Goal: Information Seeking & Learning: Learn about a topic

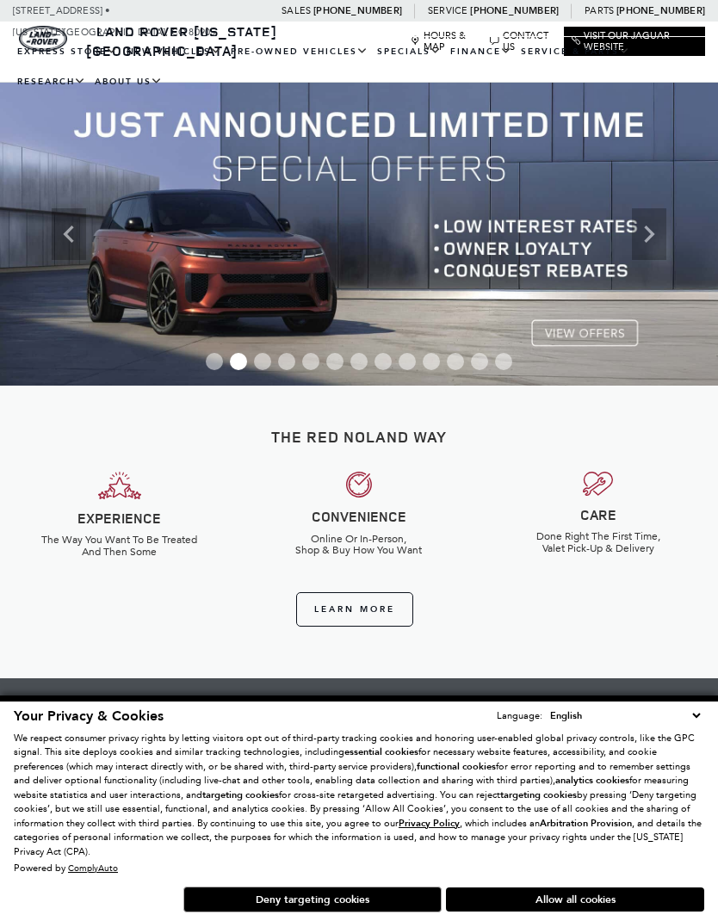
click at [60, 228] on icon "Previous" at bounding box center [69, 234] width 34 height 34
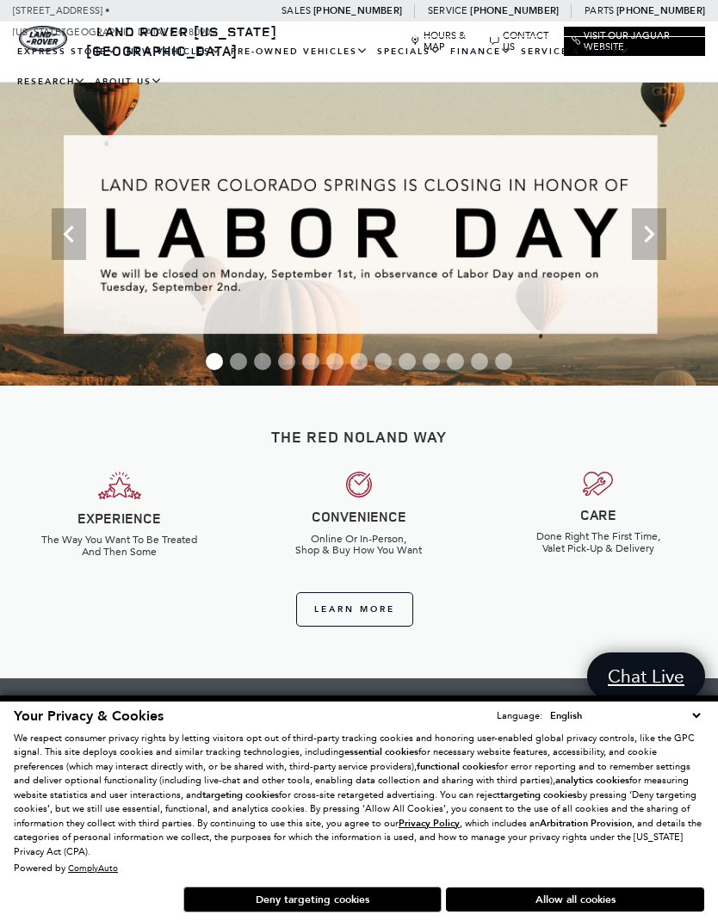
click at [0, 0] on link "View All Pre-Owned Vehicles" at bounding box center [0, 0] width 0 height 0
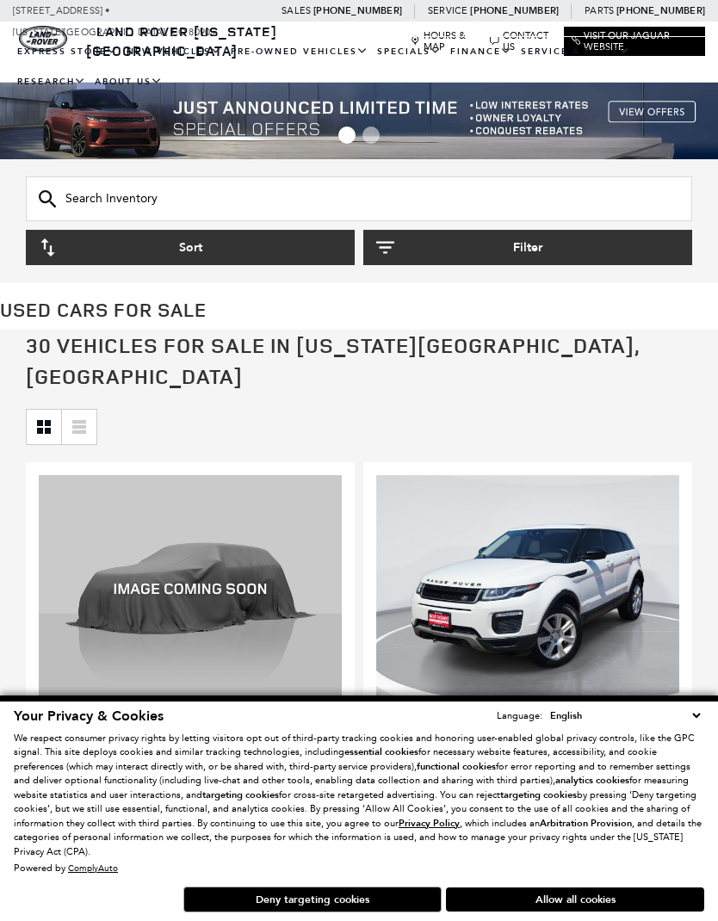
click at [254, 248] on button "Sort" at bounding box center [190, 247] width 329 height 35
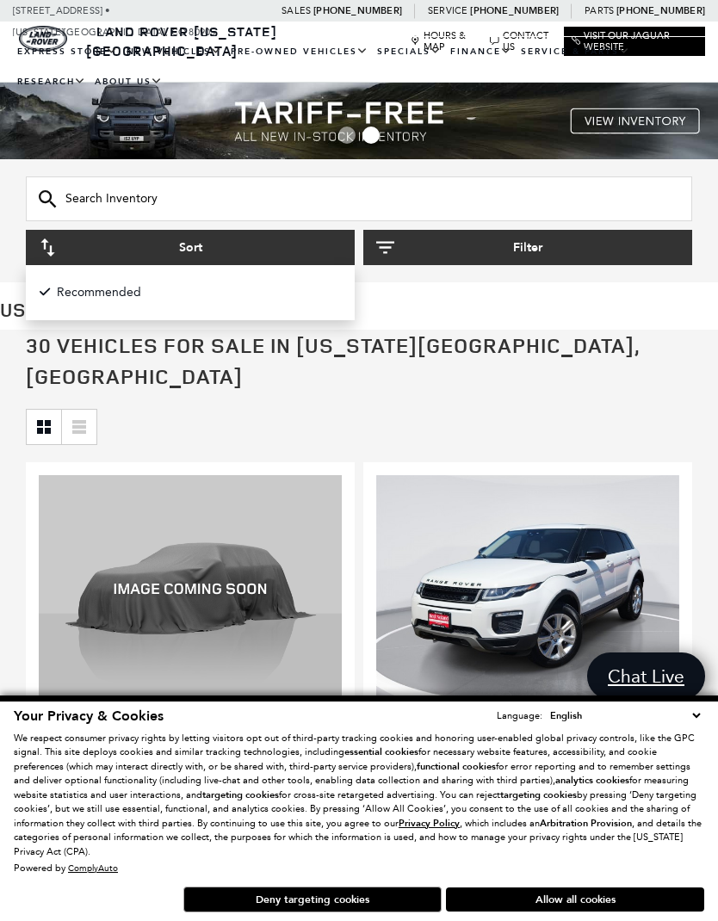
click at [231, 256] on button "Sort" at bounding box center [190, 247] width 329 height 35
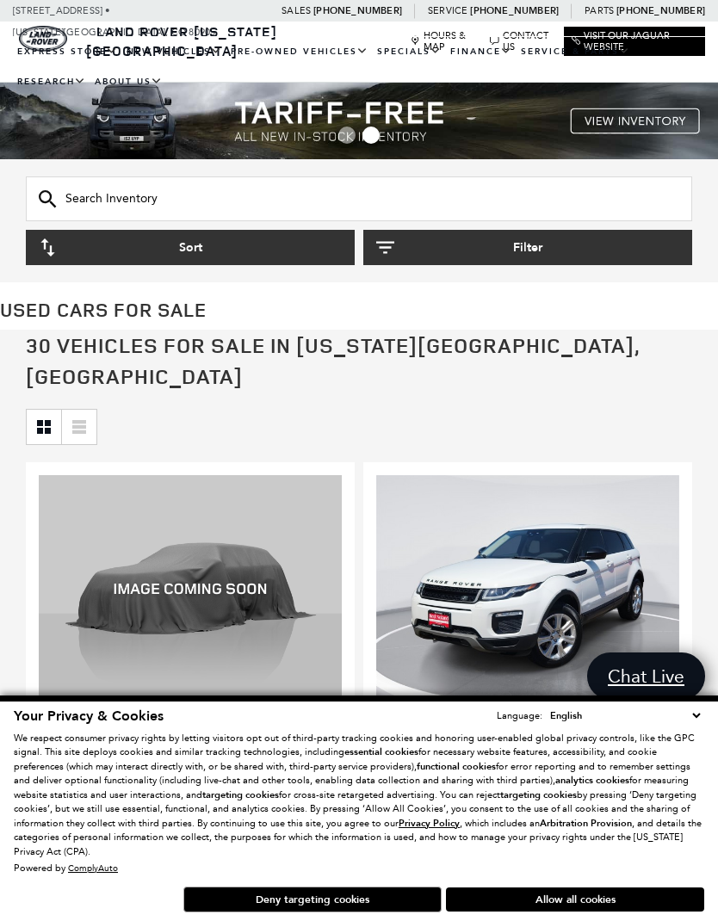
click at [172, 250] on button "Sort" at bounding box center [190, 247] width 329 height 35
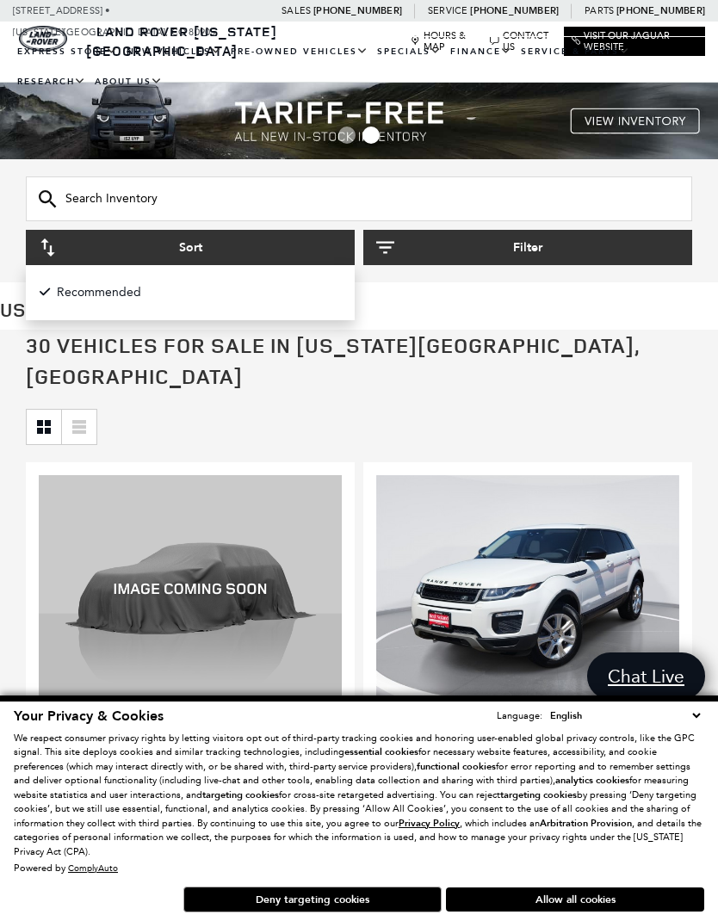
click at [50, 250] on icon "button" at bounding box center [47, 247] width 14 height 18
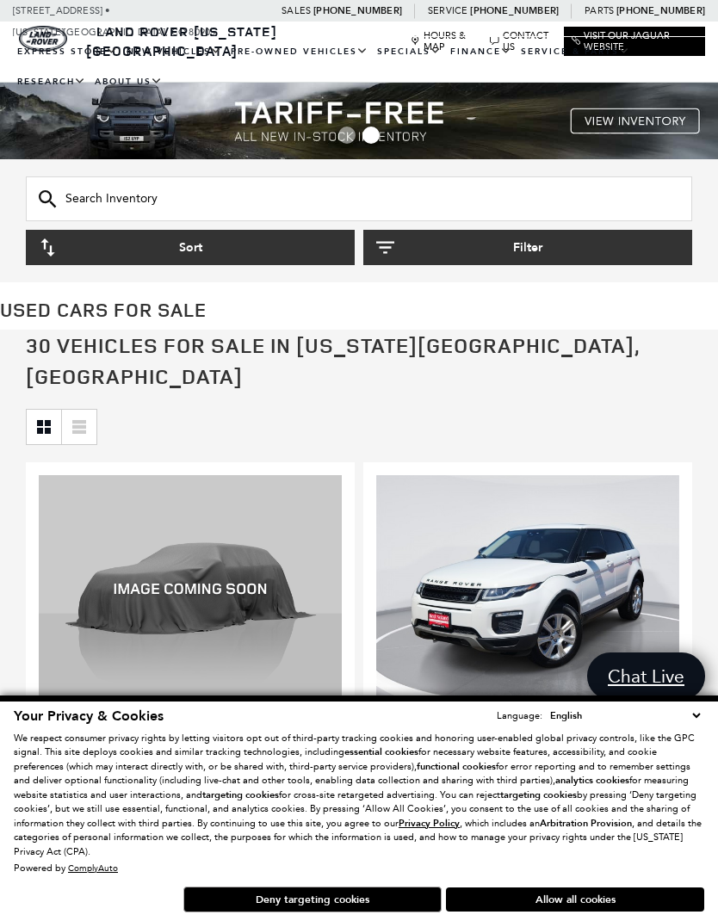
click at [62, 255] on button "Sort" at bounding box center [190, 247] width 329 height 35
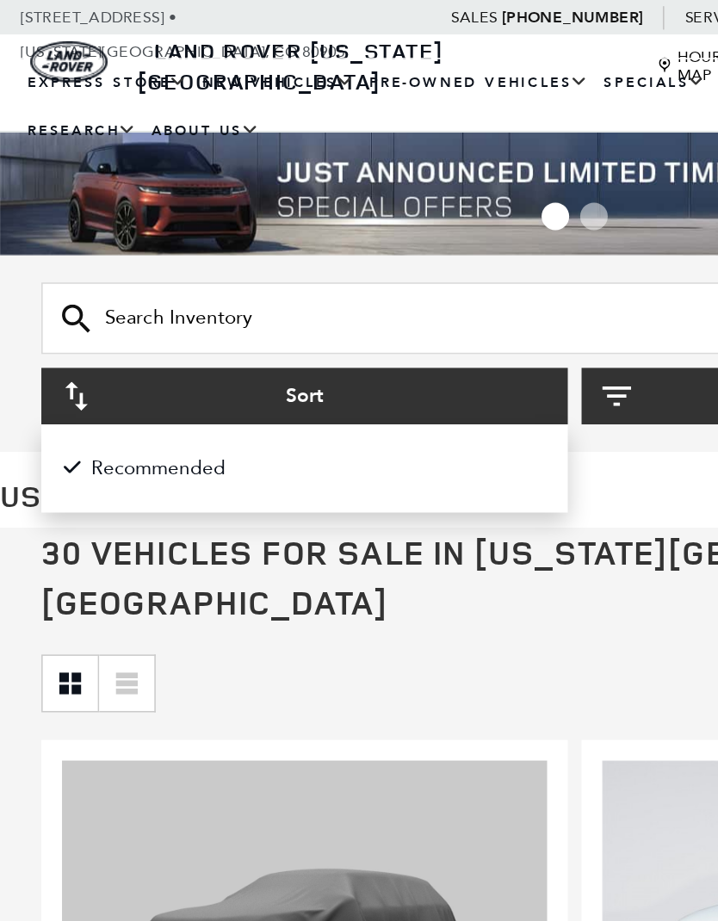
click at [163, 243] on button "Sort" at bounding box center [190, 247] width 329 height 35
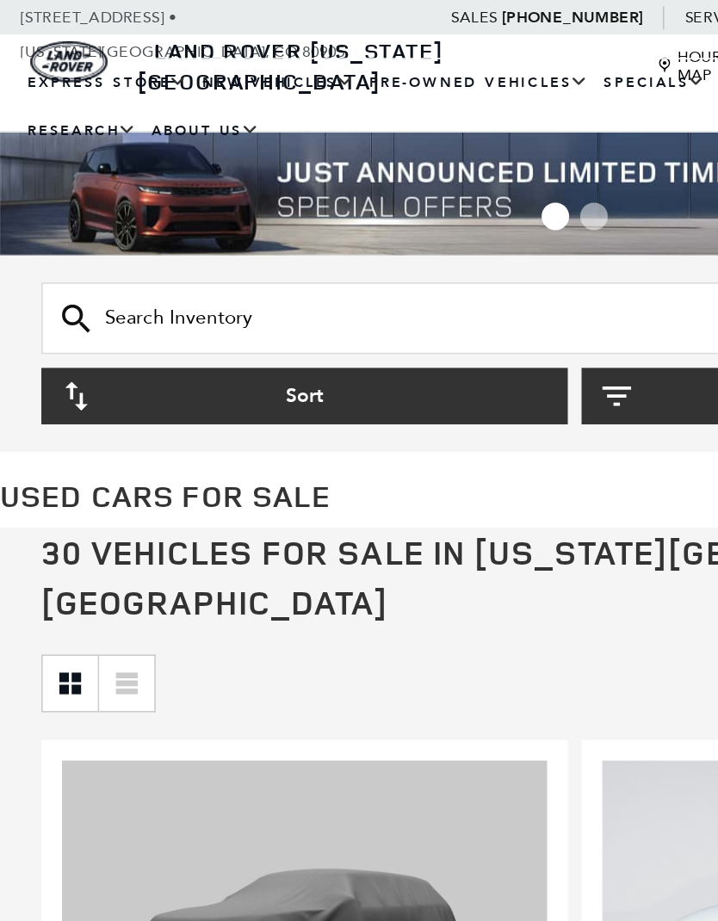
click at [193, 243] on button "Sort" at bounding box center [190, 247] width 329 height 35
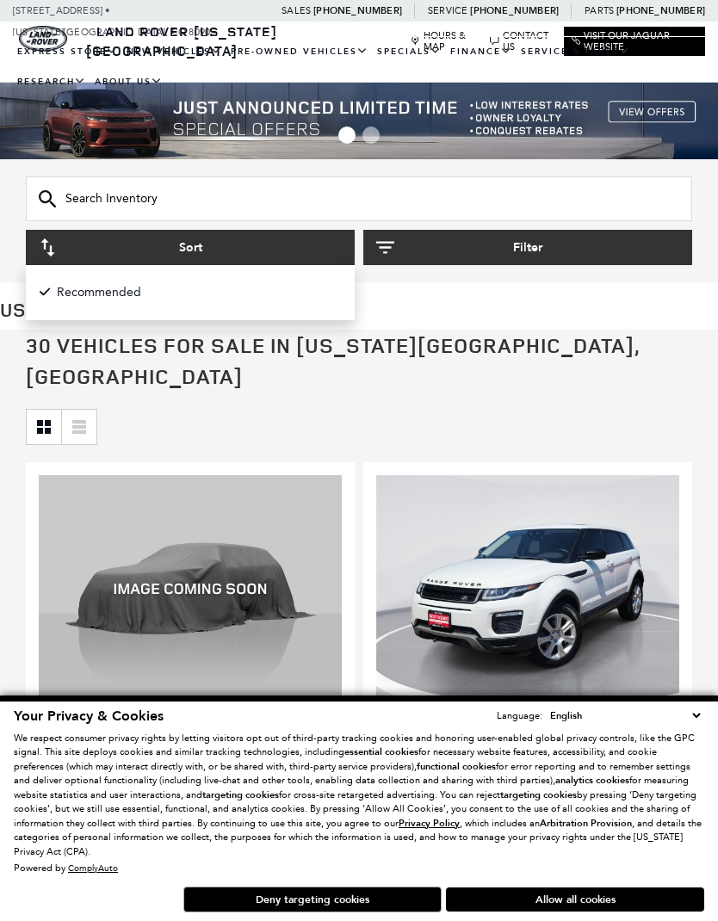
click at [539, 253] on button "Filter" at bounding box center [527, 247] width 329 height 35
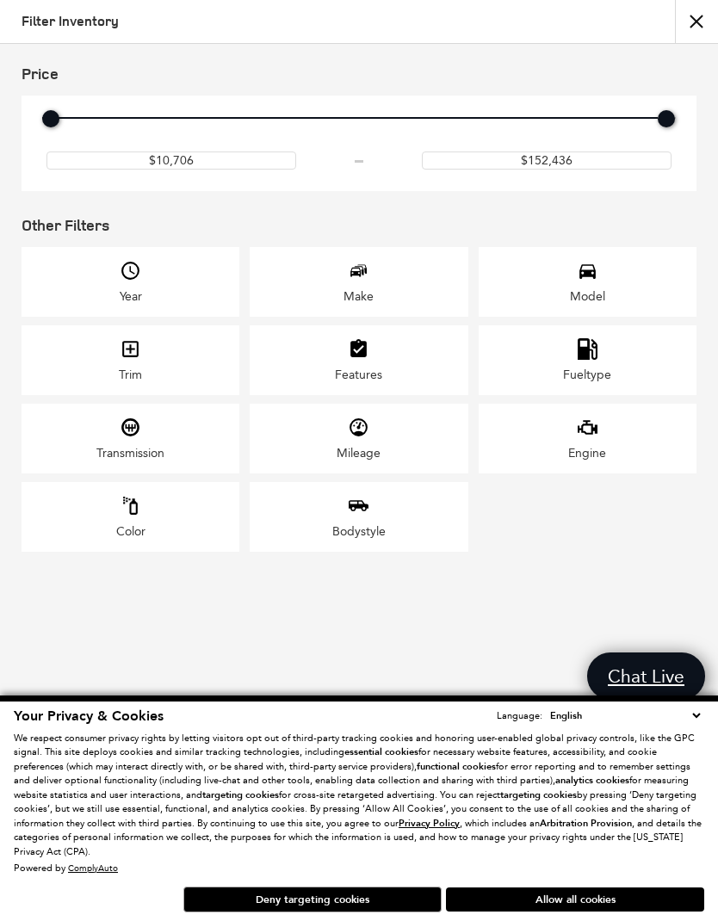
click at [698, 27] on button "close" at bounding box center [696, 21] width 43 height 43
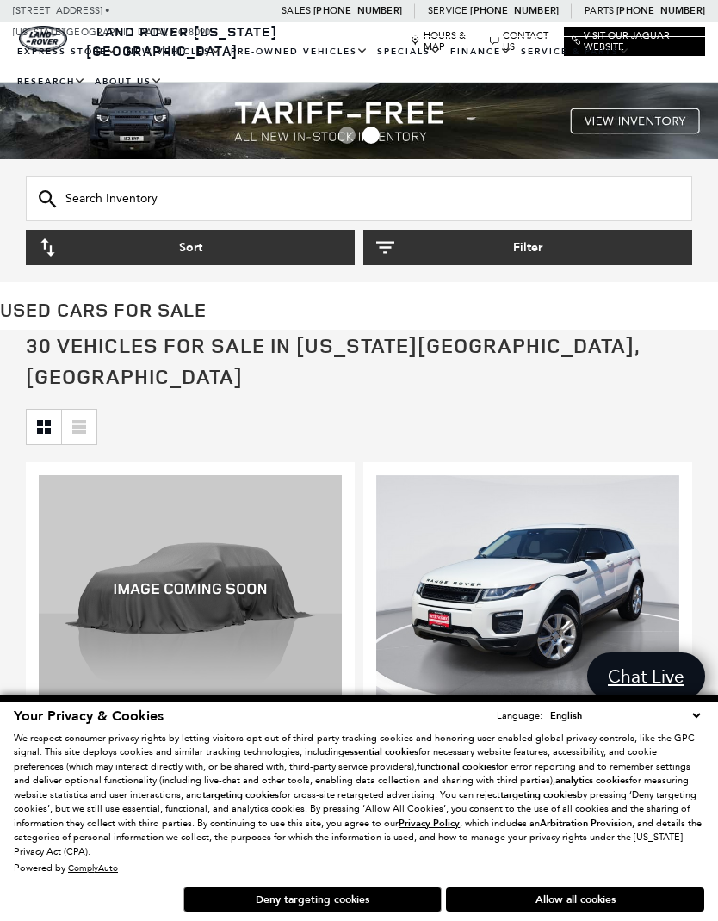
click at [227, 255] on button "Sort" at bounding box center [190, 247] width 329 height 35
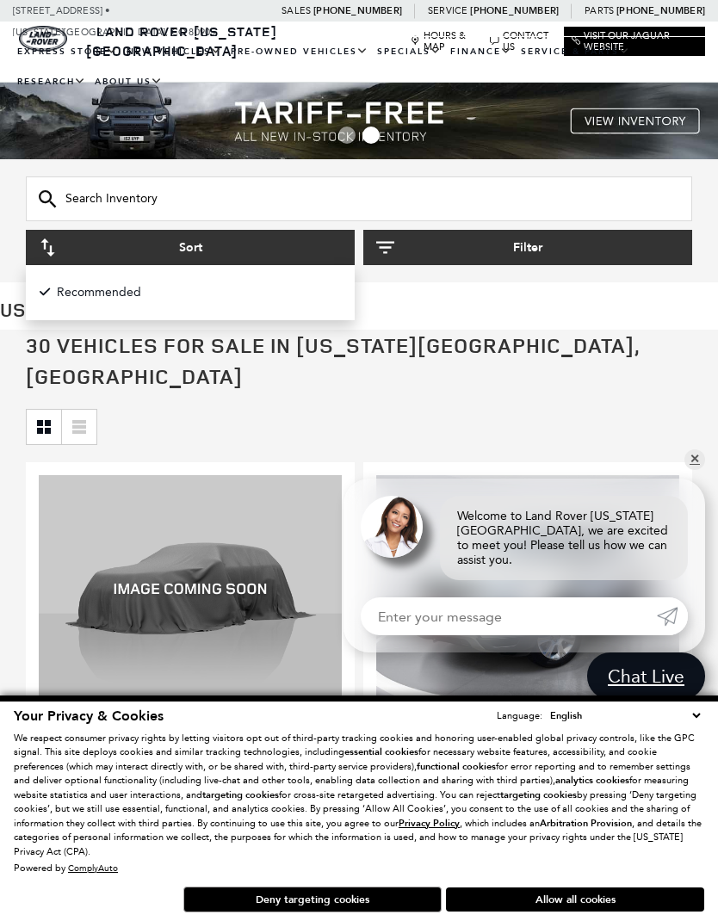
click at [436, 302] on h1 "Used Cars for Sale" at bounding box center [359, 309] width 718 height 21
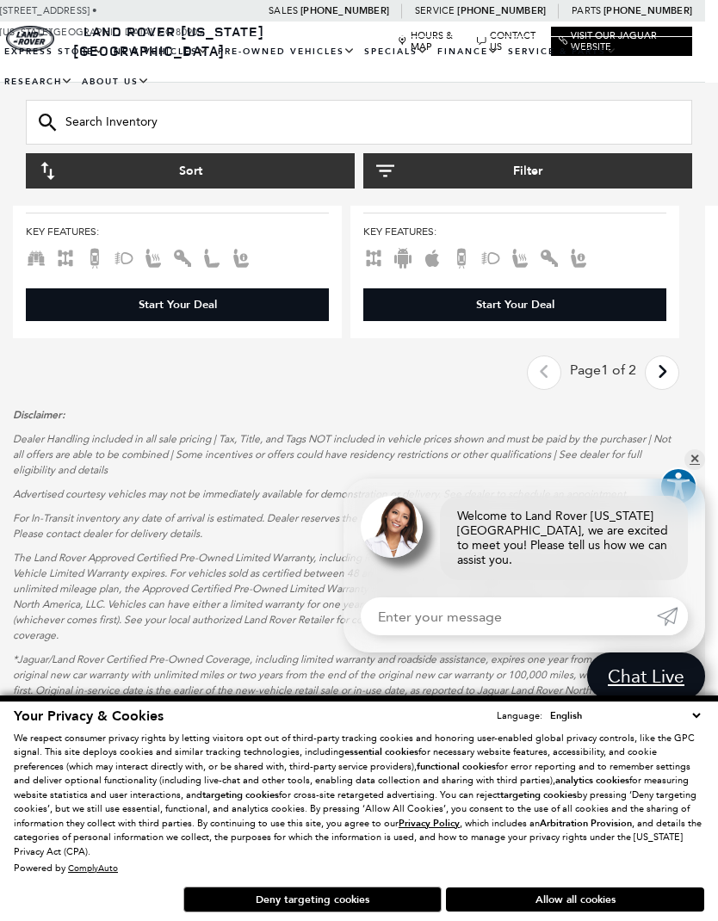
scroll to position [6361, 13]
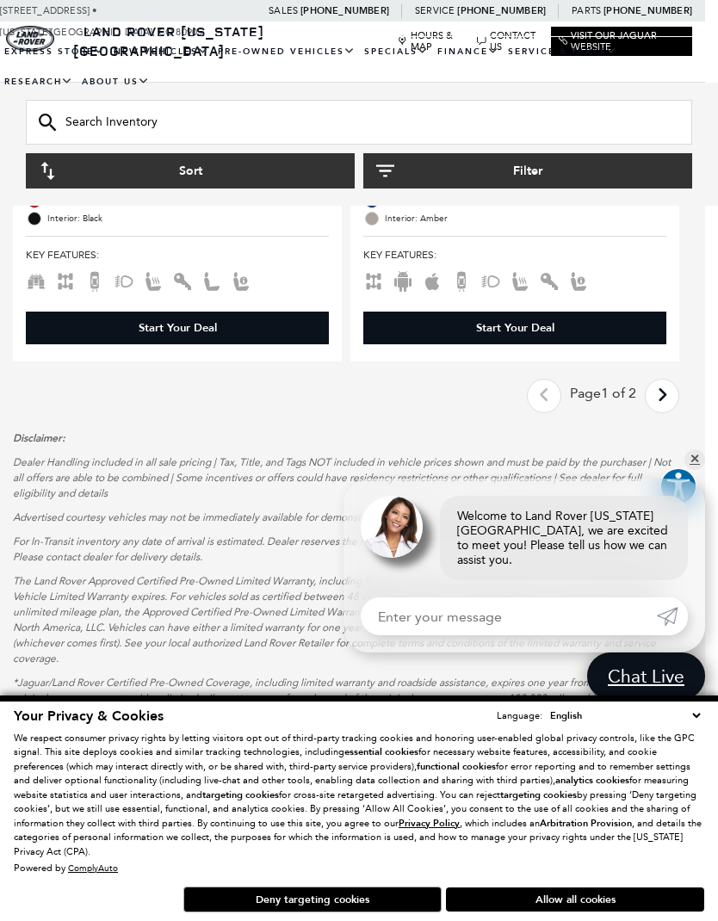
click at [666, 381] on icon "next page" at bounding box center [661, 395] width 11 height 28
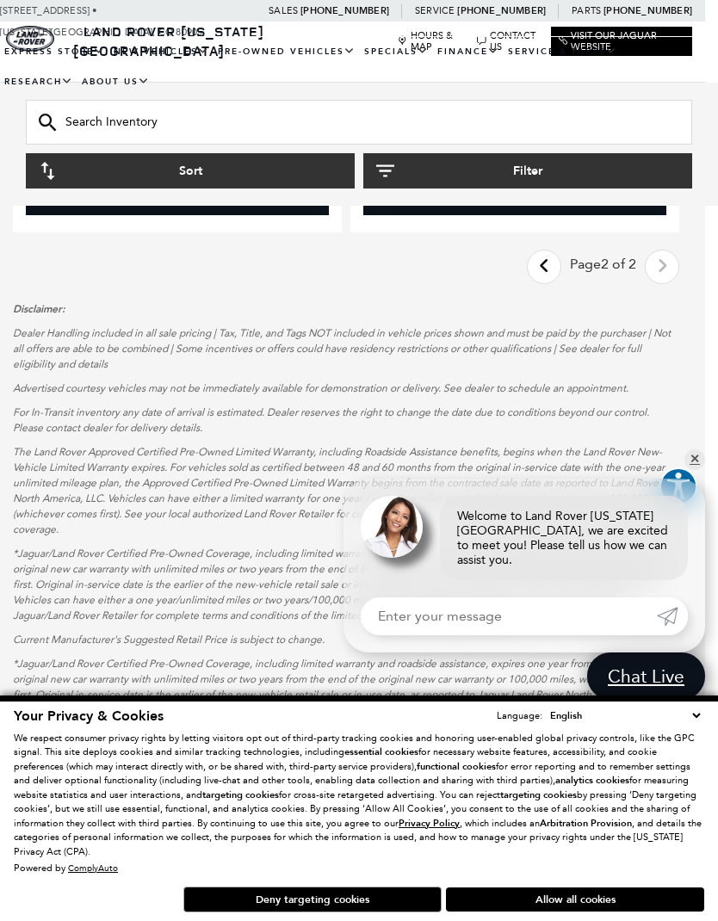
scroll to position [3284, 13]
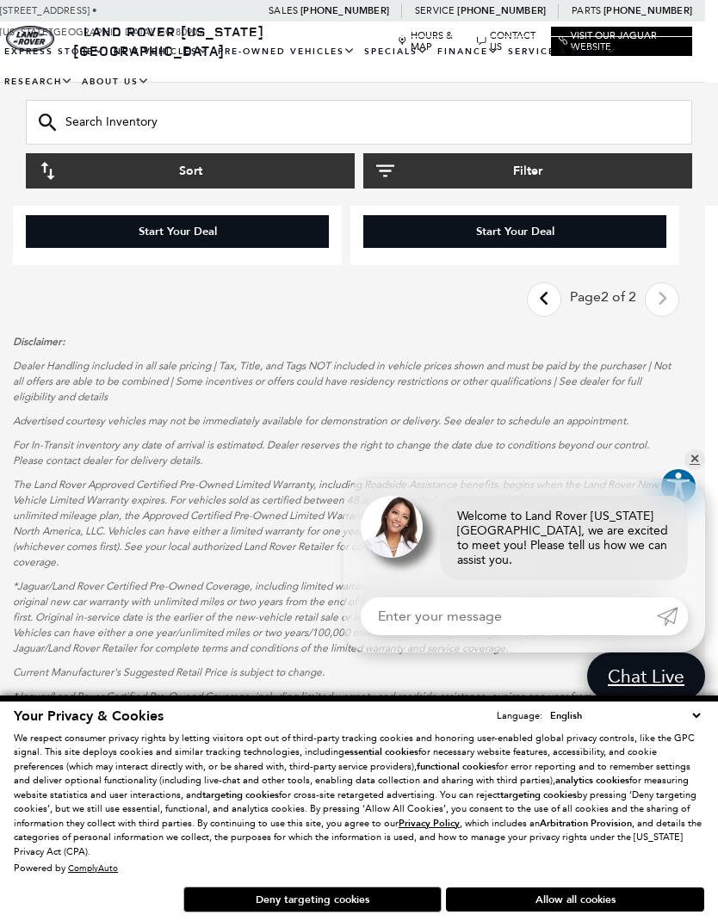
click at [553, 285] on link "Last - Page" at bounding box center [544, 300] width 37 height 30
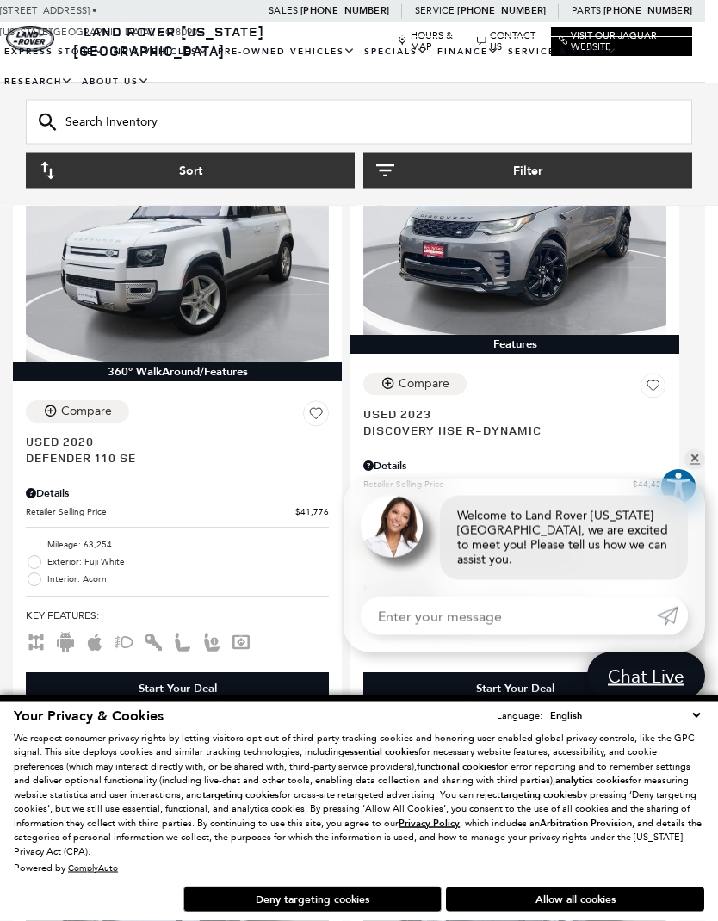
scroll to position [1584, 13]
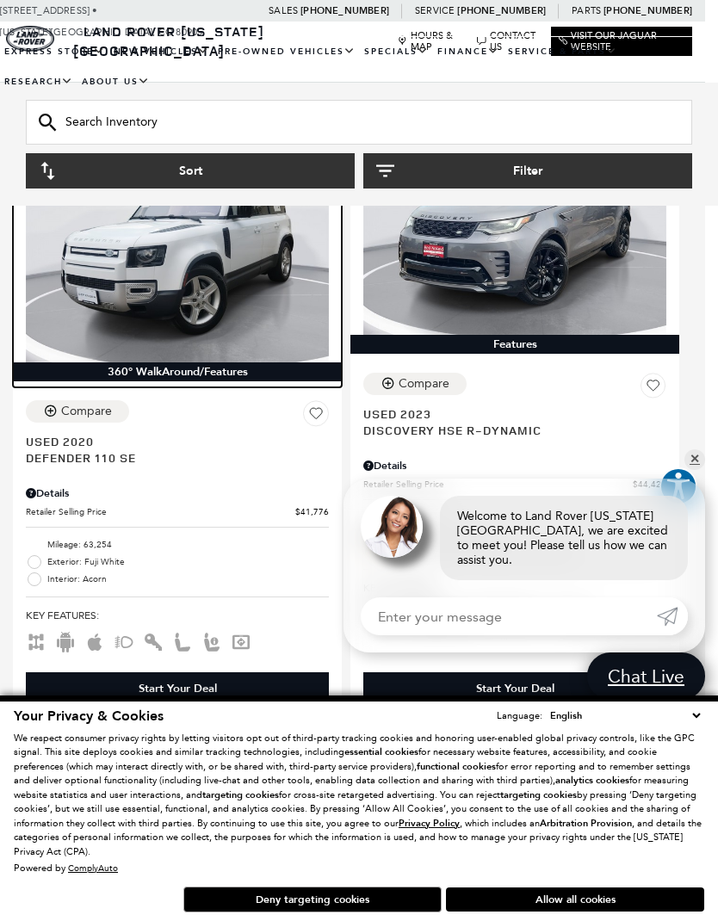
click at [294, 300] on img at bounding box center [177, 248] width 303 height 227
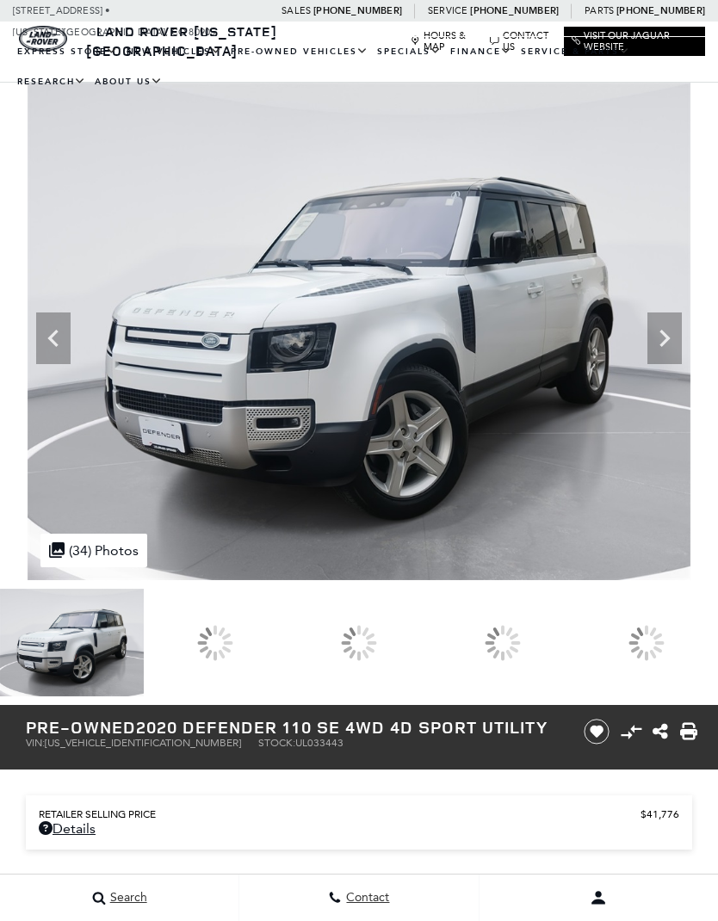
click at [681, 355] on icon at bounding box center [664, 338] width 34 height 34
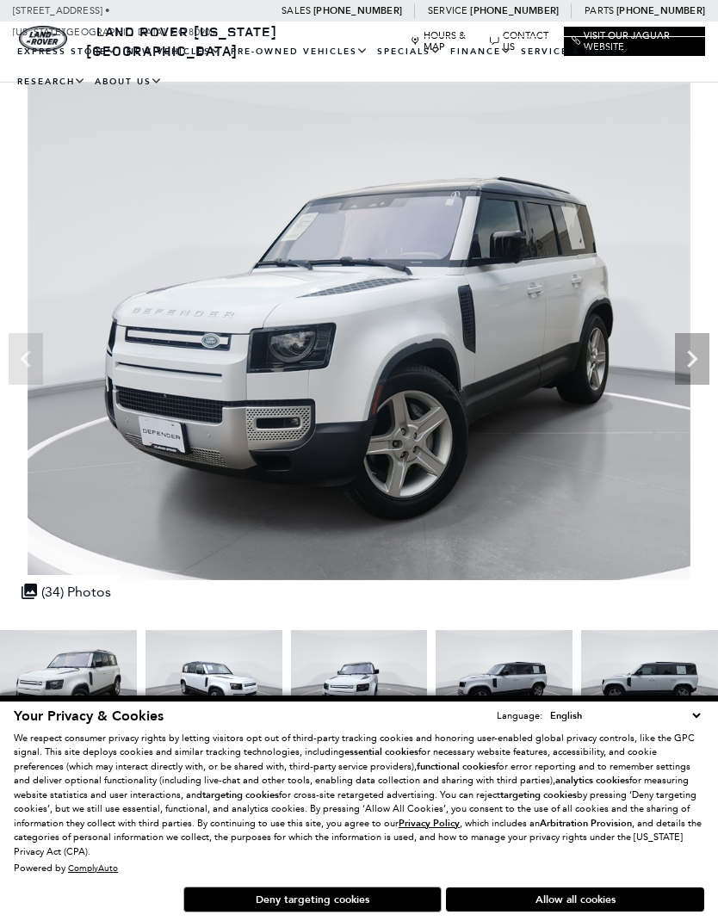
click at [682, 348] on icon "Next" at bounding box center [692, 359] width 34 height 34
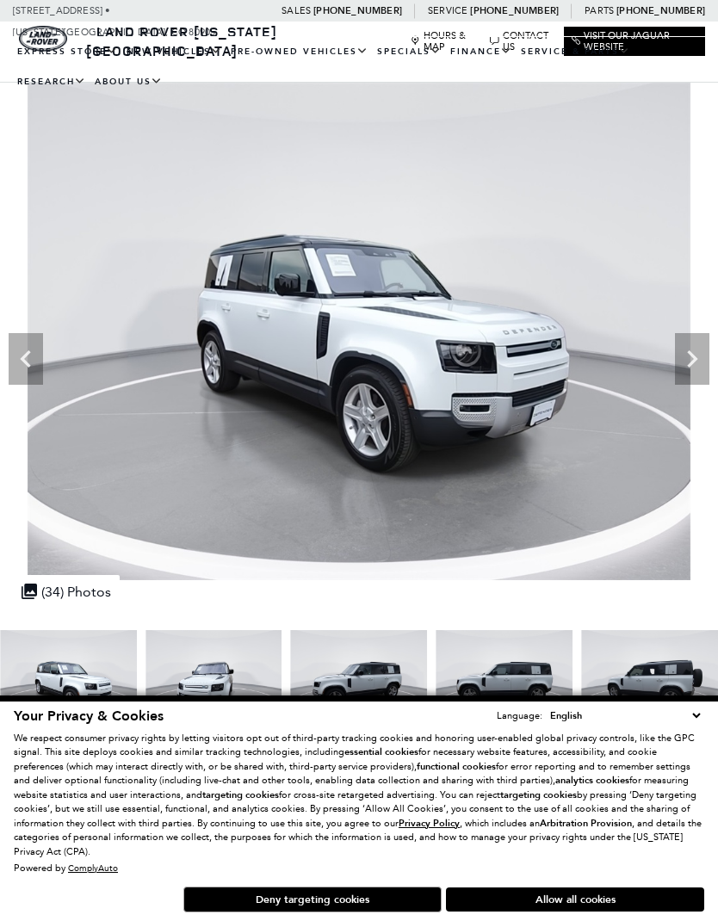
click at [685, 352] on icon "Next" at bounding box center [692, 359] width 34 height 34
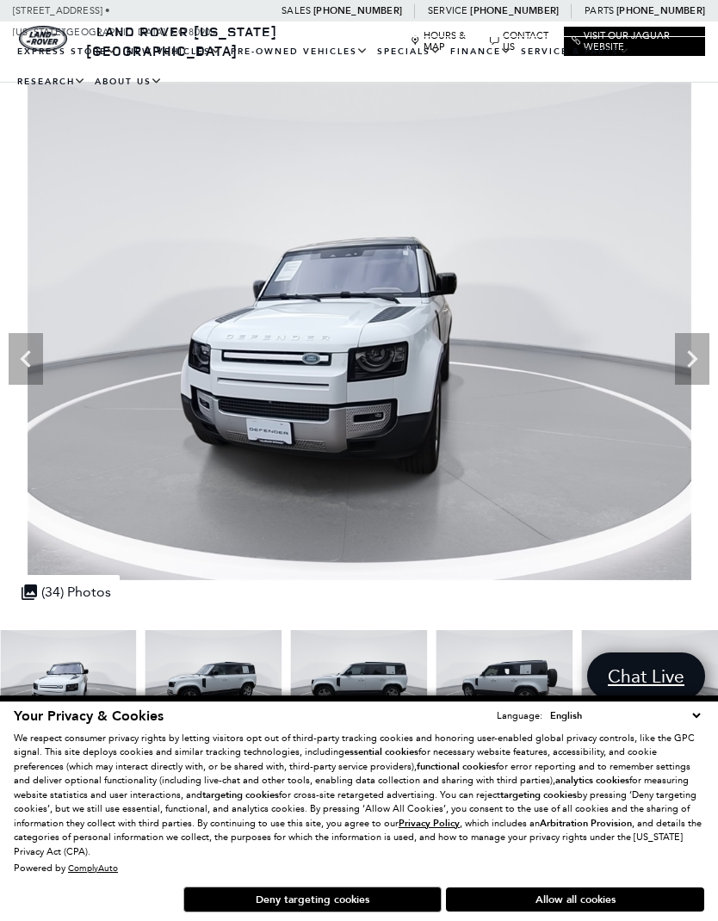
click at [385, 907] on button "Deny targeting cookies" at bounding box center [312, 899] width 258 height 26
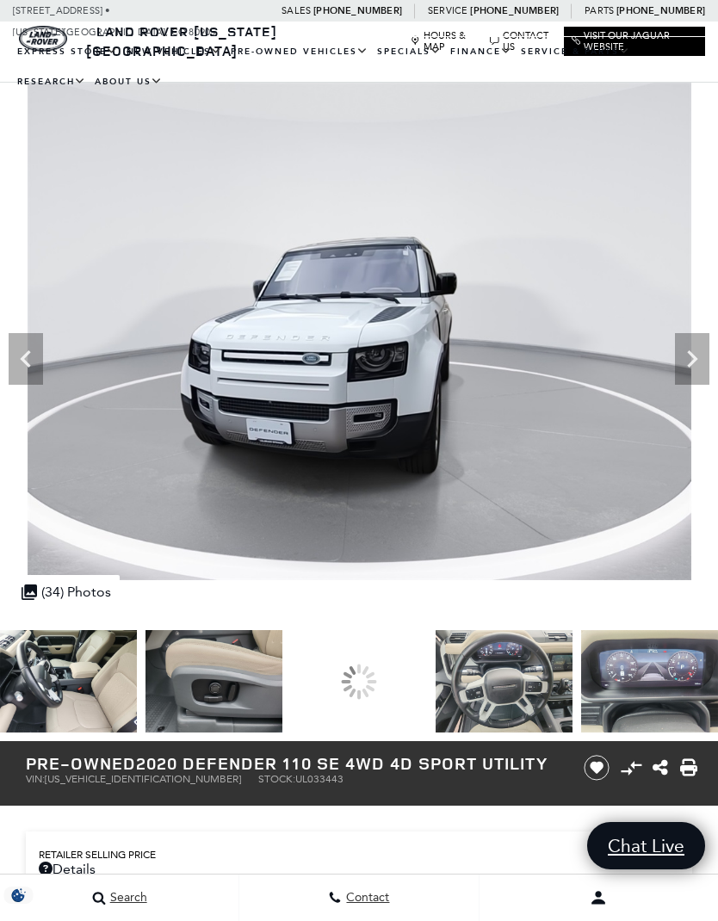
click at [377, 683] on div at bounding box center [359, 681] width 36 height 36
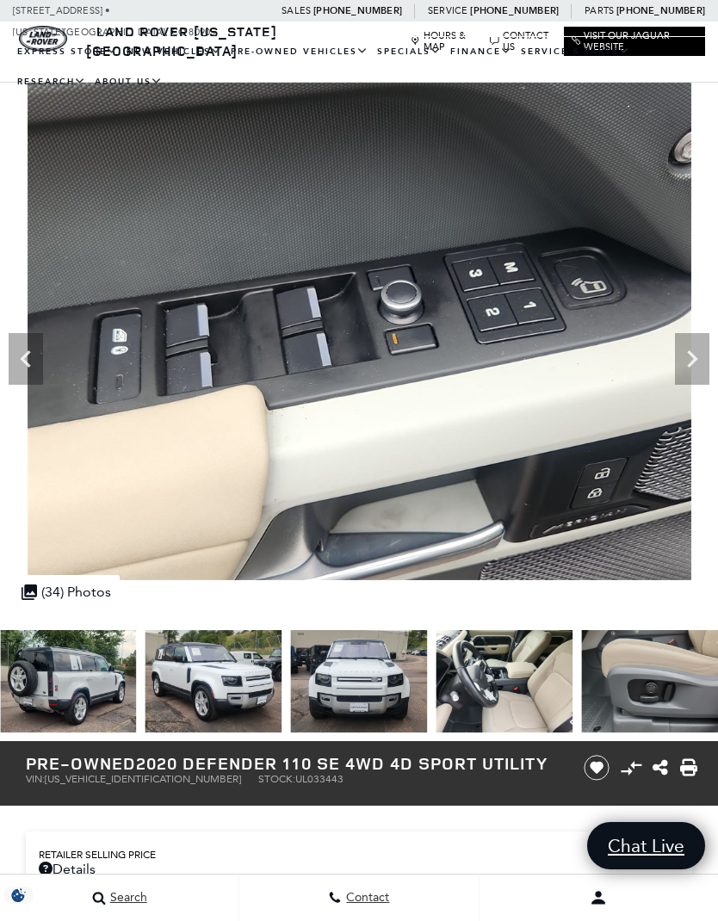
click at [179, 668] on img at bounding box center [213, 681] width 137 height 102
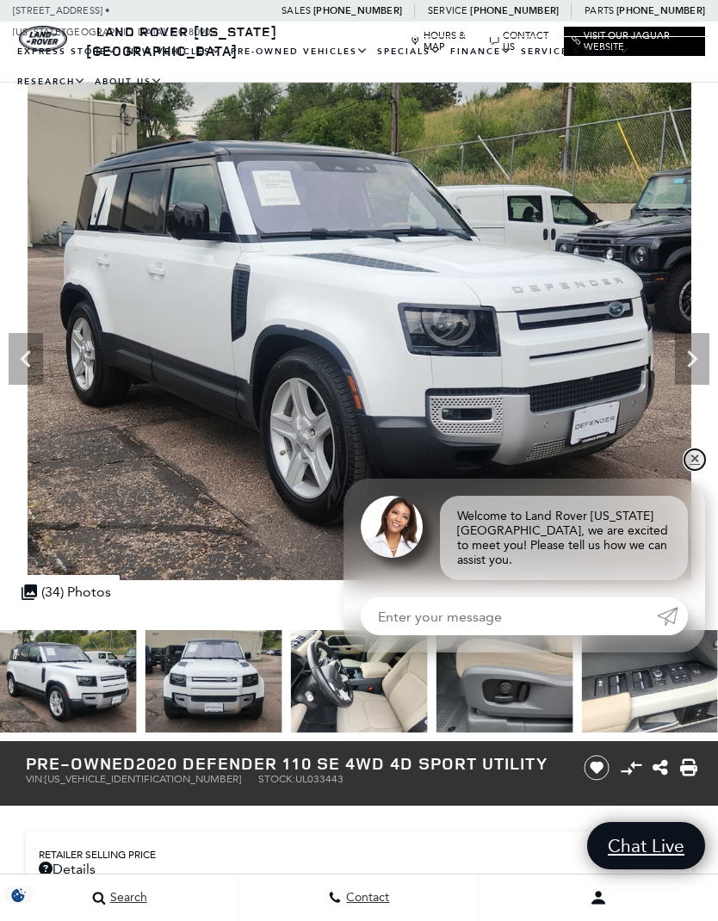
click at [693, 464] on link "✕" at bounding box center [694, 459] width 21 height 21
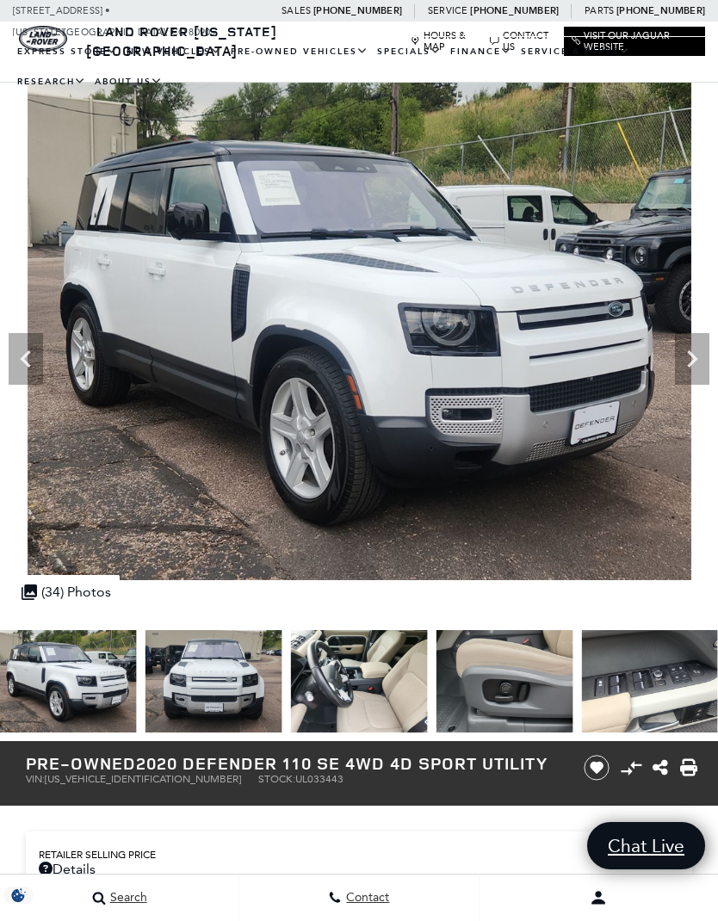
click at [688, 365] on icon "Next" at bounding box center [692, 358] width 10 height 17
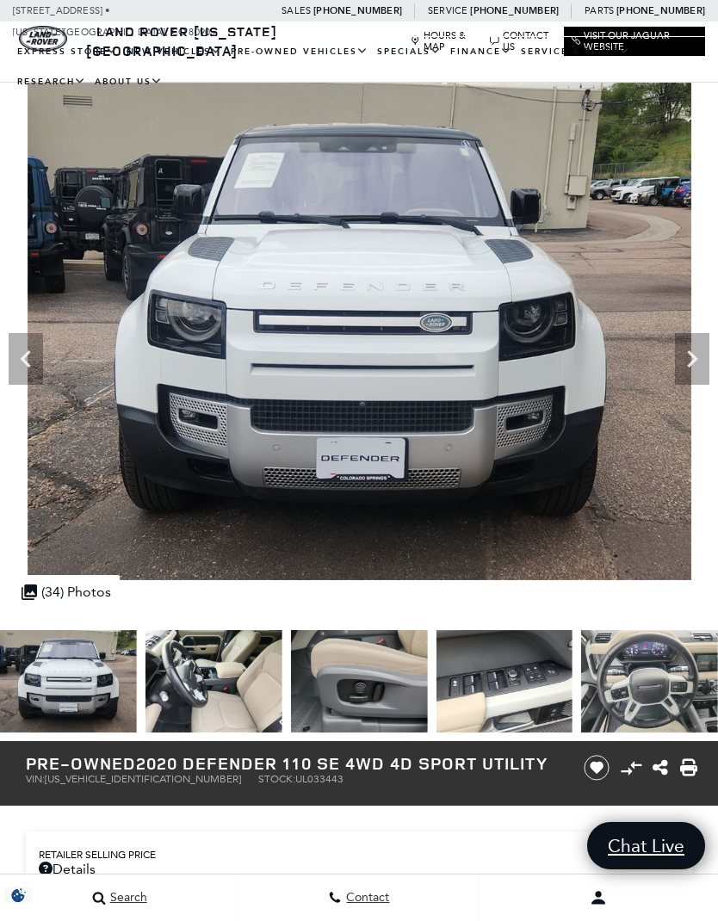
click at [682, 359] on icon "Next" at bounding box center [692, 359] width 34 height 34
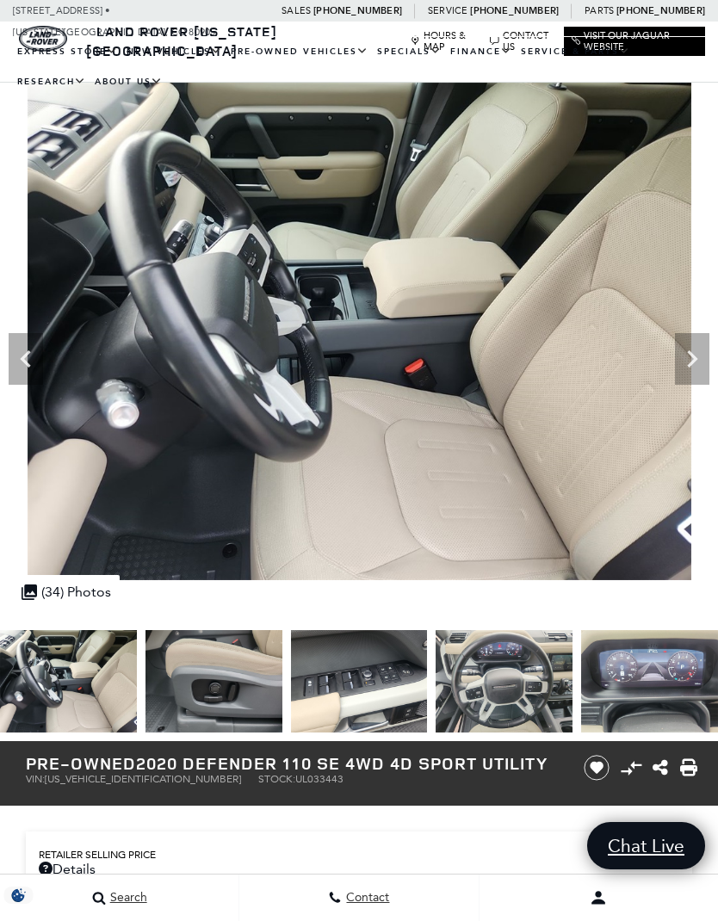
click at [685, 359] on icon "Next" at bounding box center [692, 359] width 34 height 34
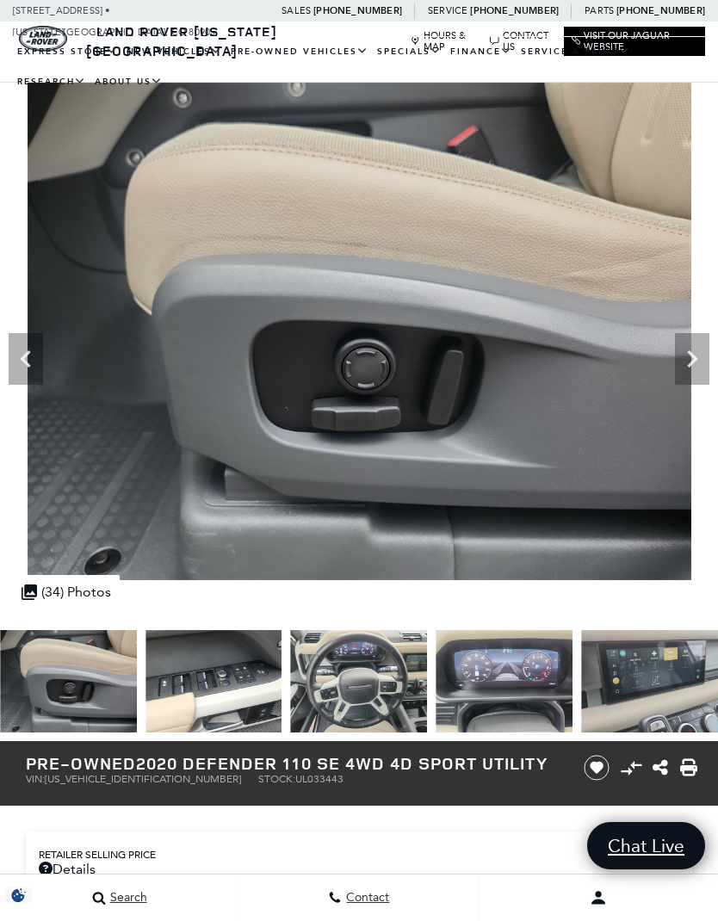
click at [25, 361] on icon "Previous" at bounding box center [25, 358] width 10 height 17
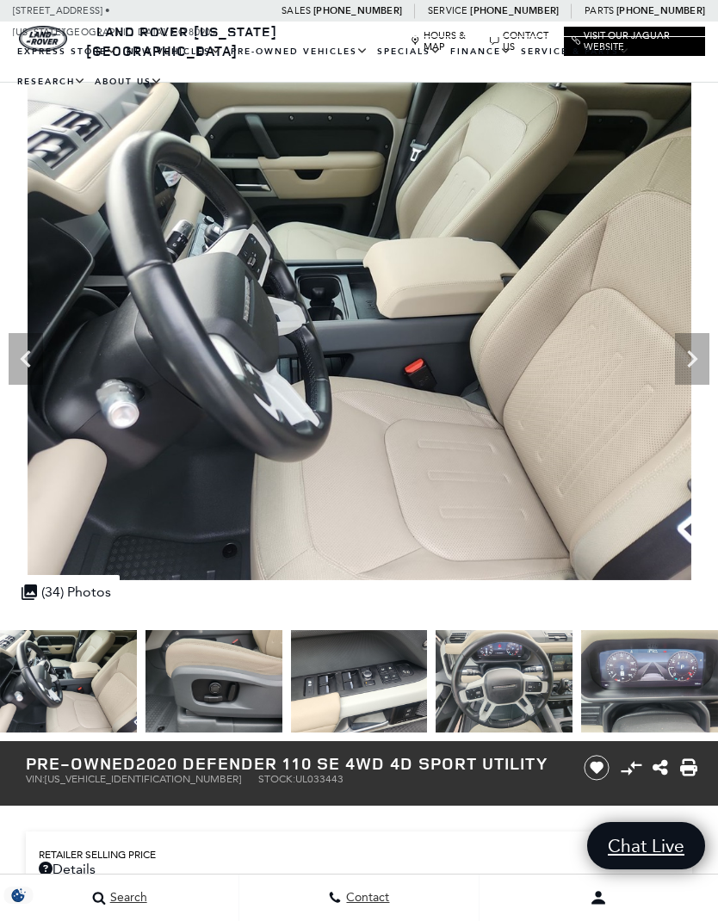
click at [29, 358] on icon "Previous" at bounding box center [26, 359] width 34 height 34
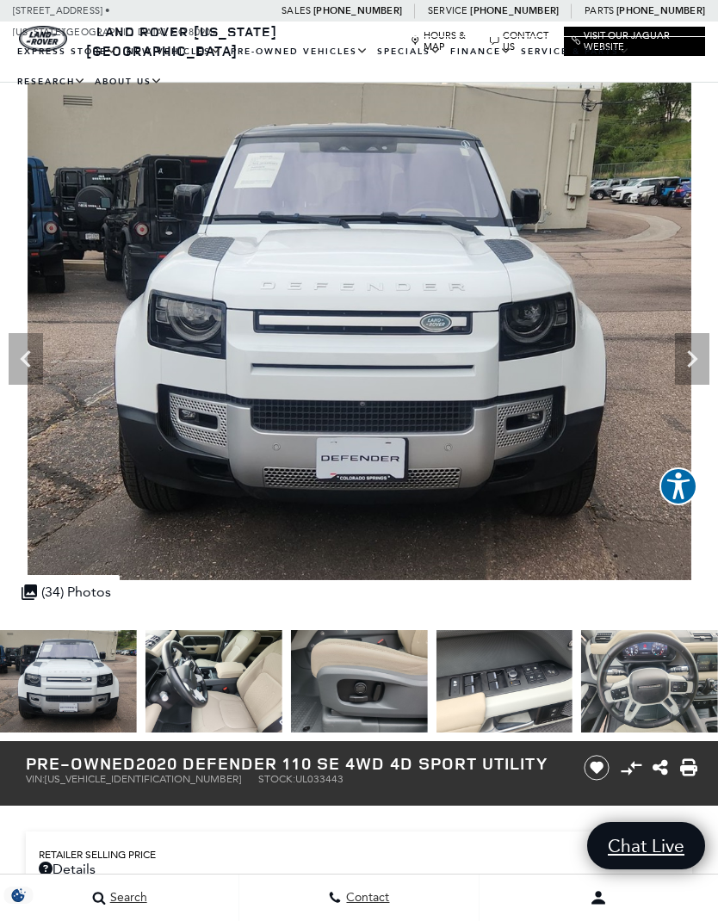
click at [693, 356] on icon "Next" at bounding box center [692, 358] width 10 height 17
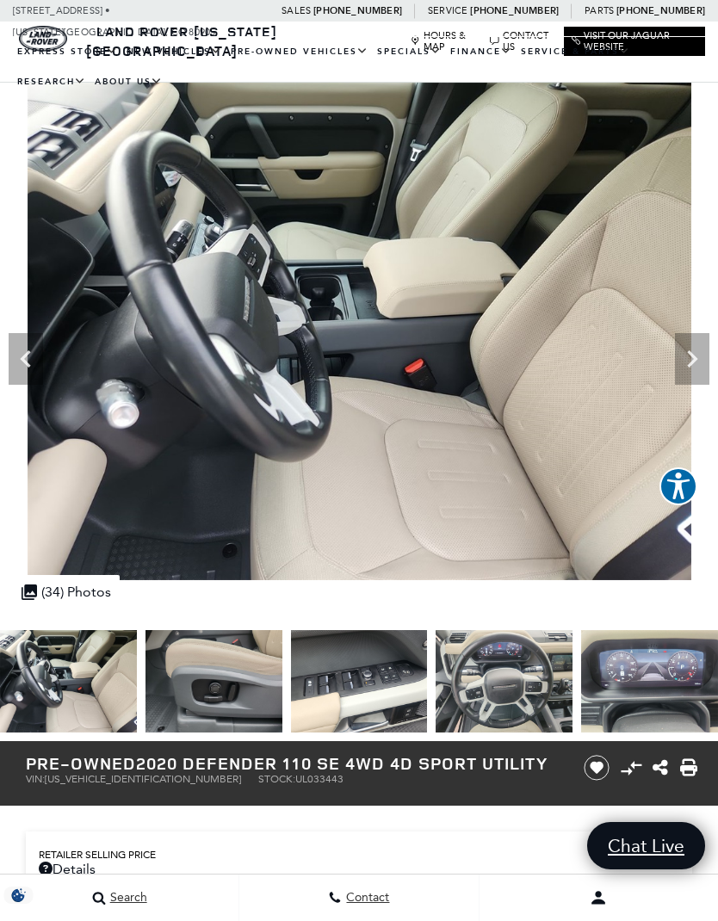
click at [681, 348] on icon "Next" at bounding box center [692, 359] width 34 height 34
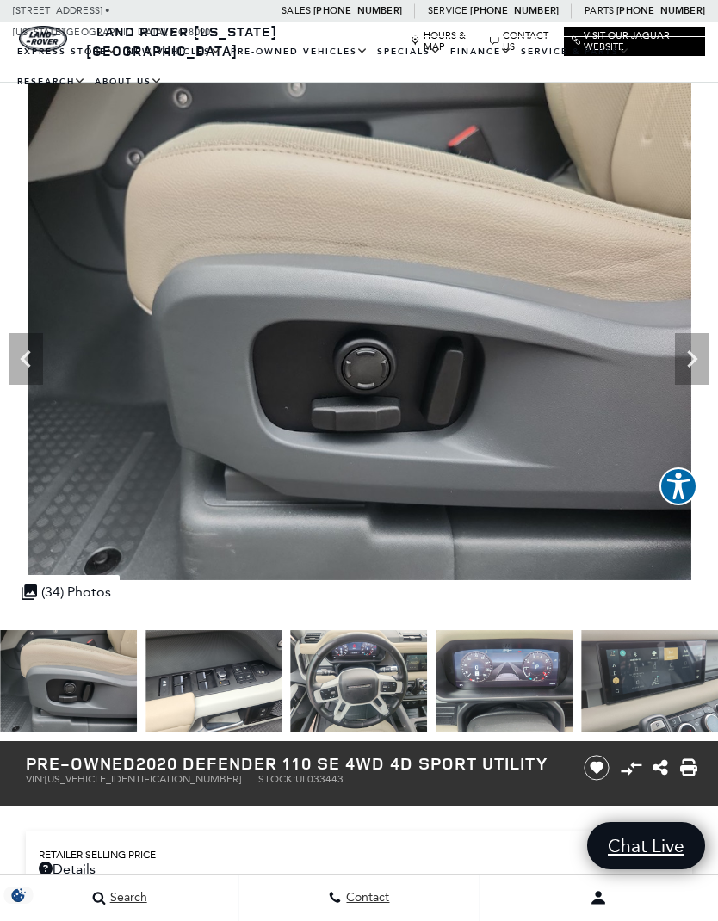
click at [682, 342] on icon "Next" at bounding box center [692, 359] width 34 height 34
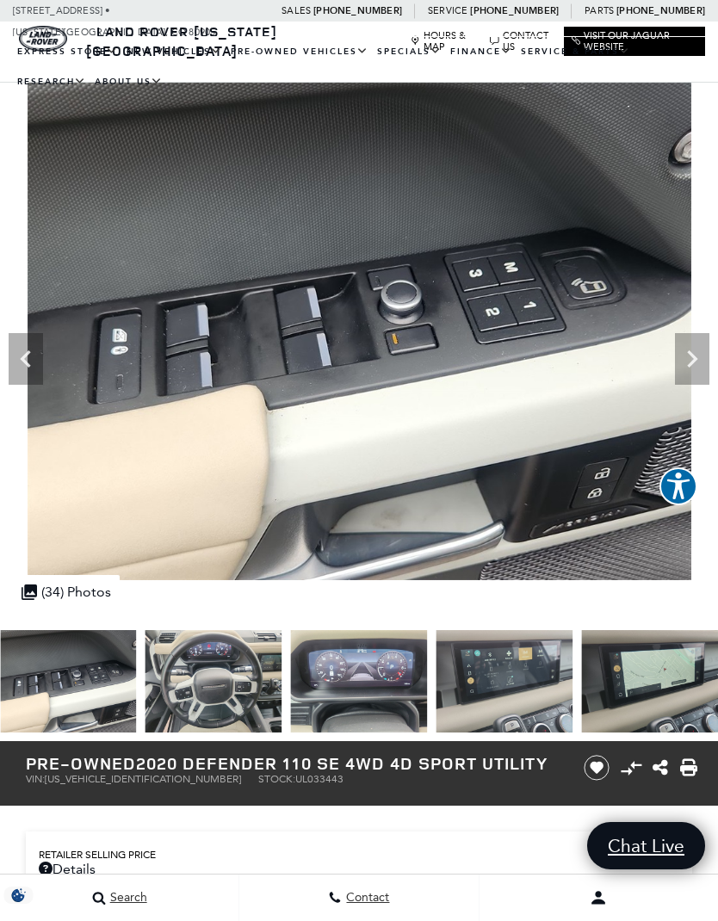
click at [687, 356] on icon "Next" at bounding box center [692, 359] width 34 height 34
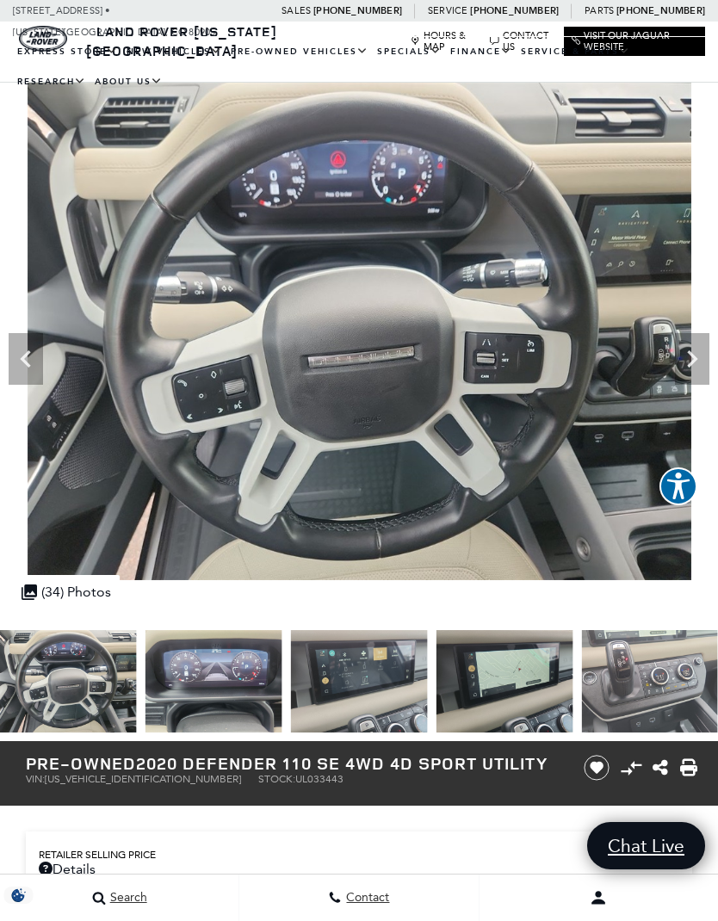
click at [696, 362] on icon "Next" at bounding box center [692, 359] width 34 height 34
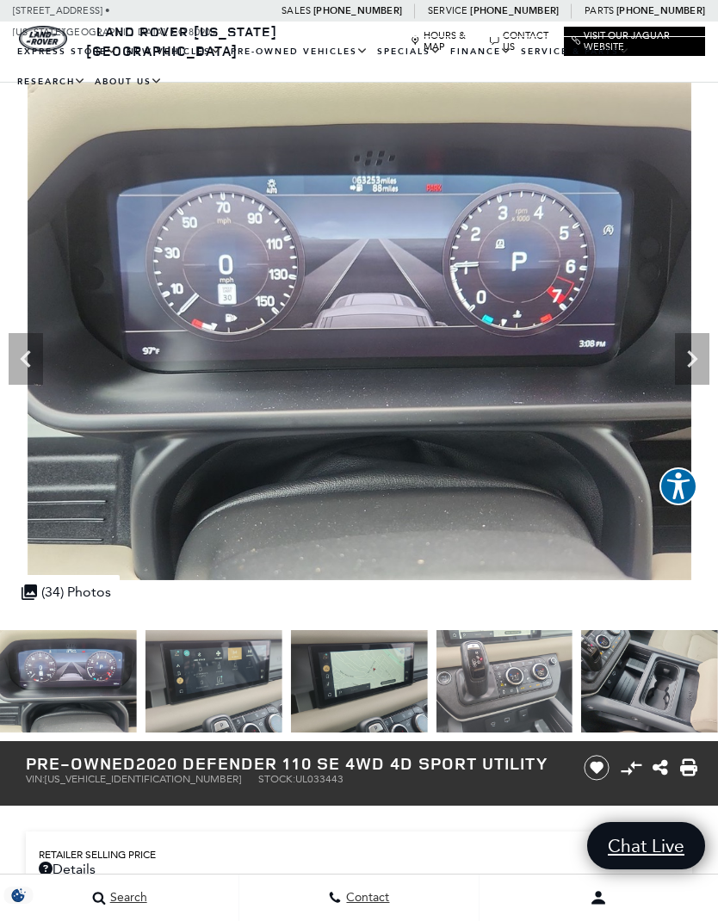
click at [681, 354] on icon "Next" at bounding box center [692, 359] width 34 height 34
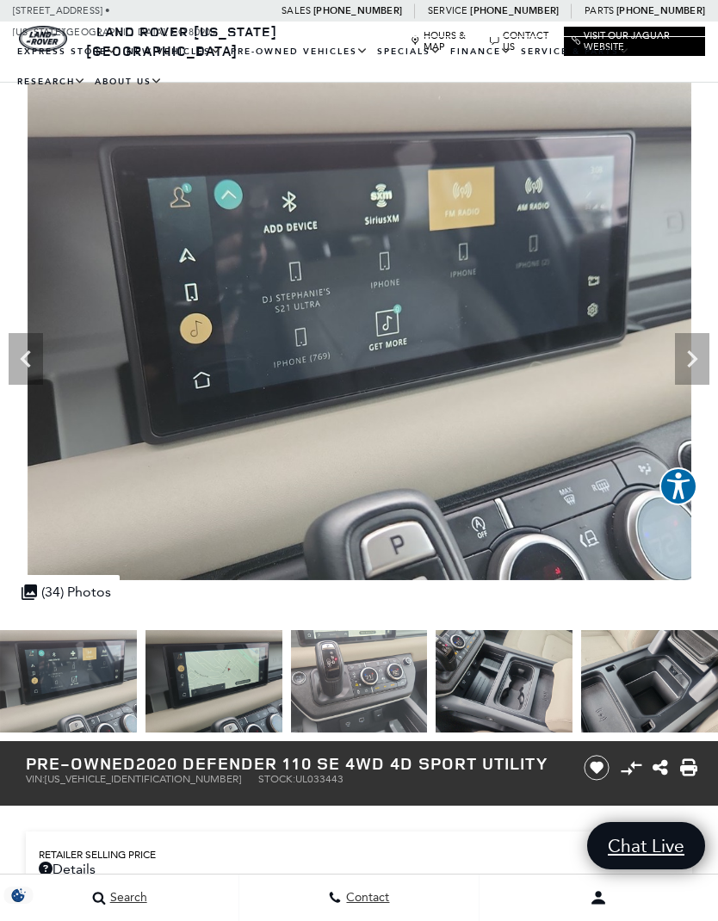
click at [694, 343] on icon "Next" at bounding box center [692, 359] width 34 height 34
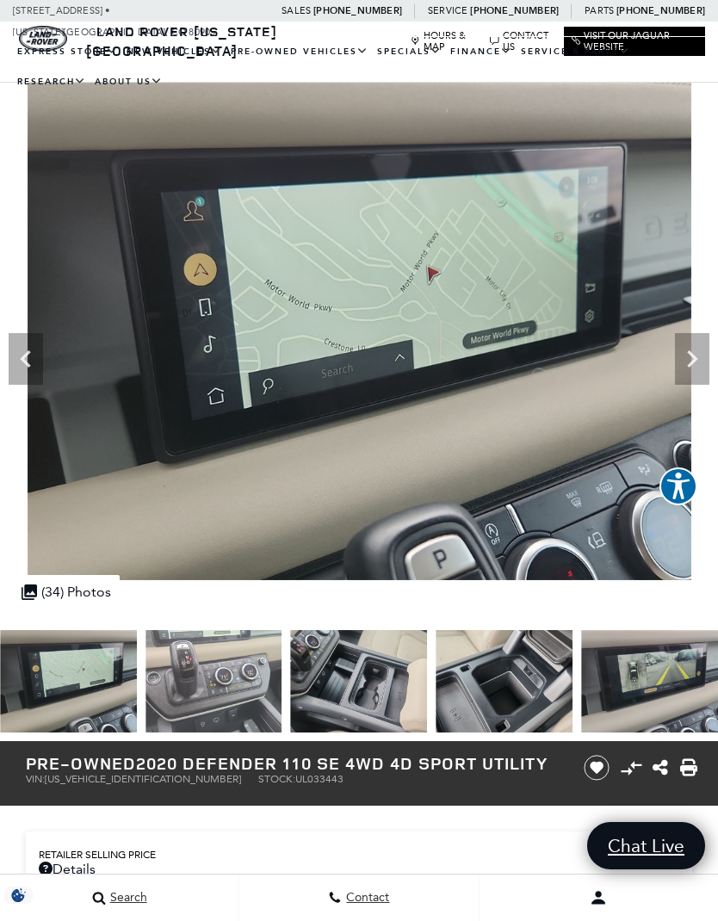
click at [689, 356] on icon "Next" at bounding box center [692, 359] width 34 height 34
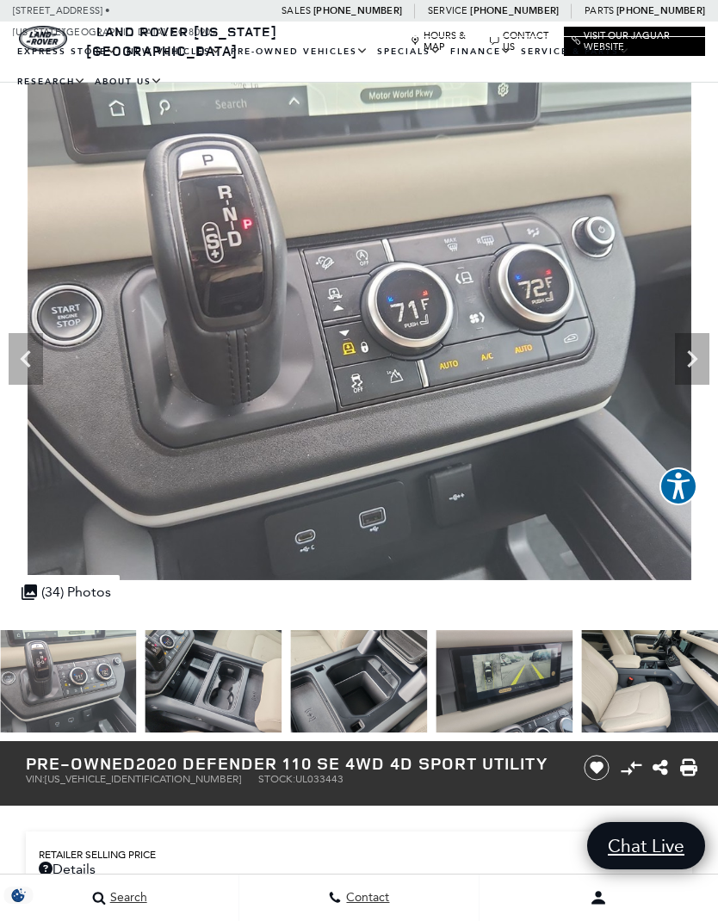
click at [690, 353] on icon "Next" at bounding box center [692, 358] width 10 height 17
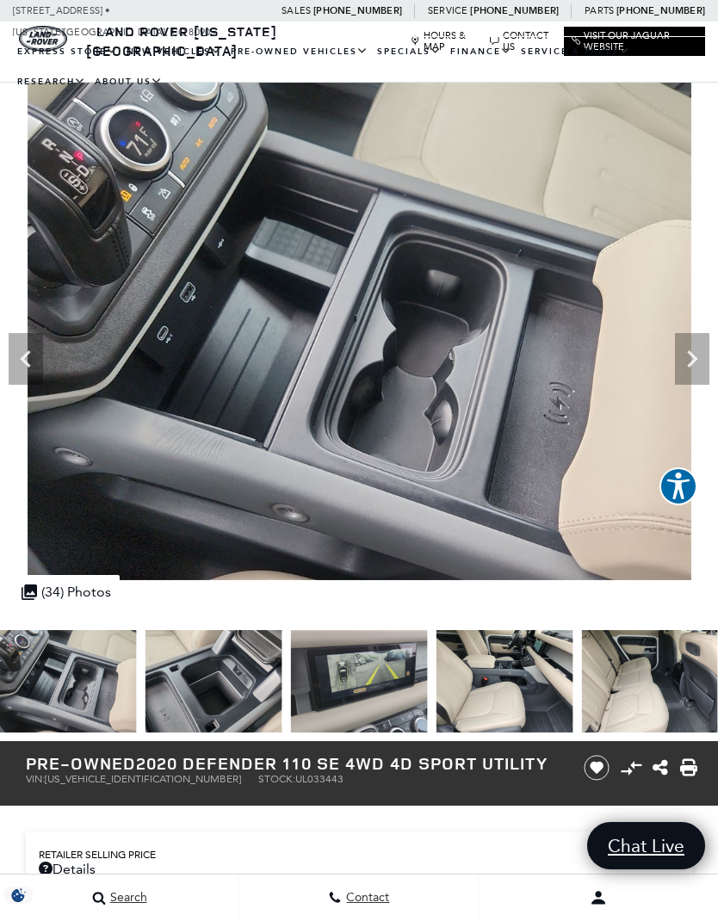
click at [692, 348] on icon "Next" at bounding box center [692, 359] width 34 height 34
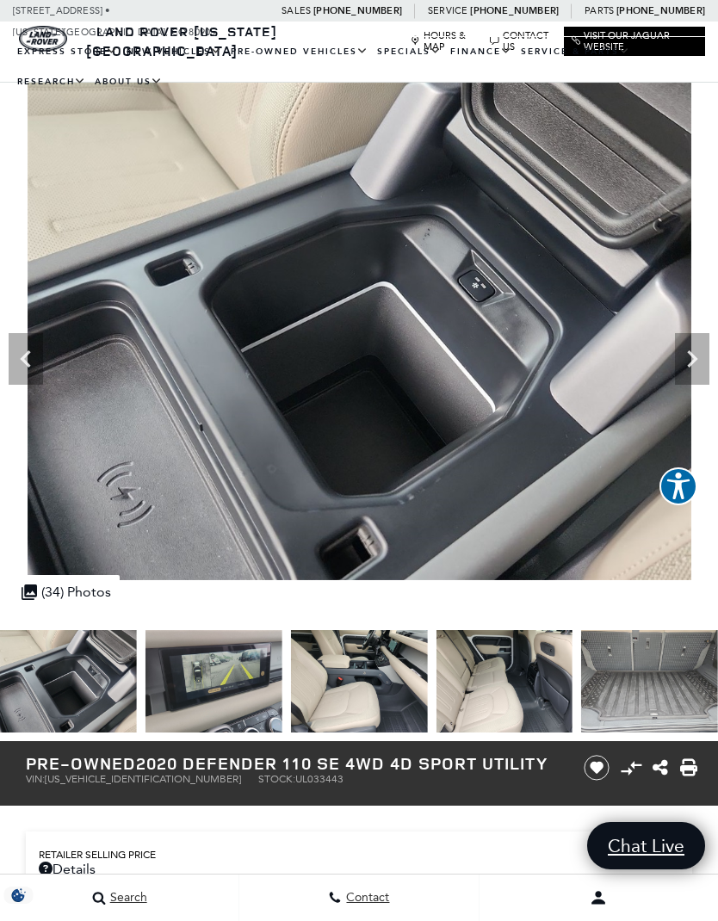
click at [687, 350] on icon "Next" at bounding box center [692, 359] width 34 height 34
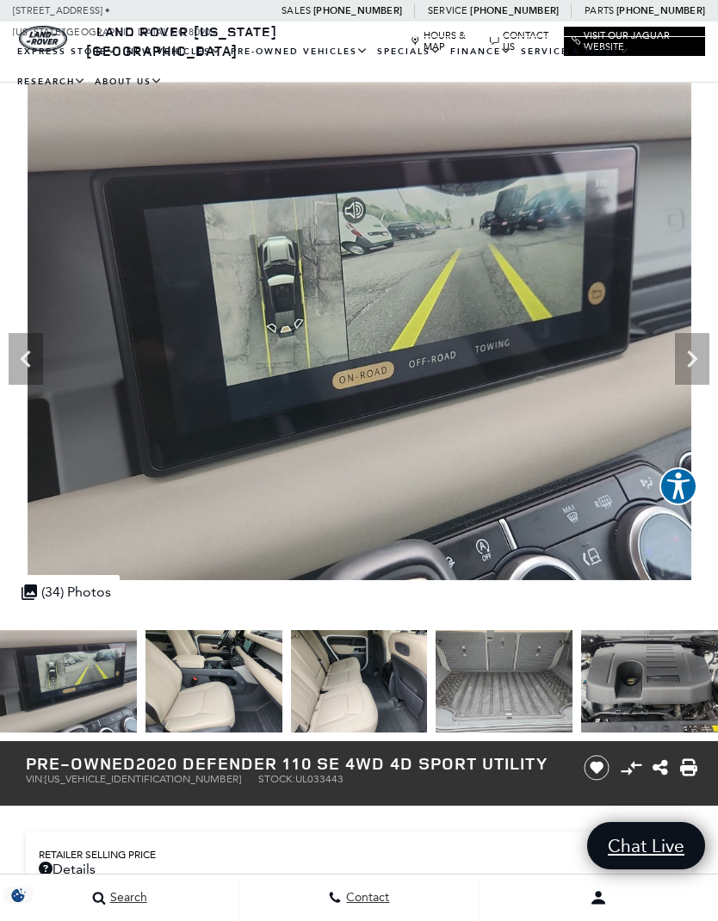
click at [685, 349] on icon "Next" at bounding box center [692, 359] width 34 height 34
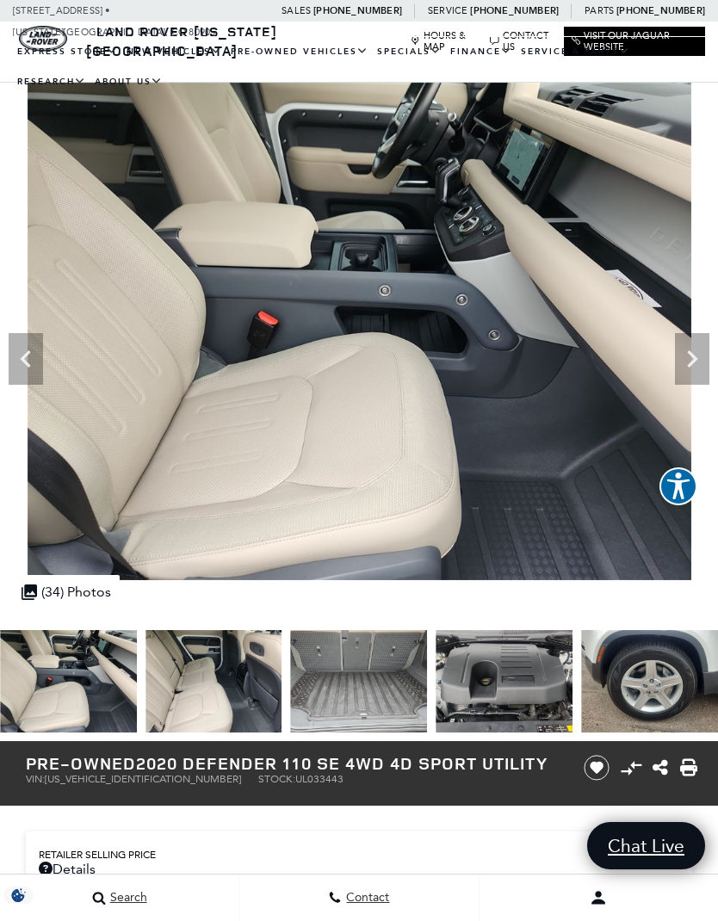
click at [684, 343] on icon "Next" at bounding box center [692, 359] width 34 height 34
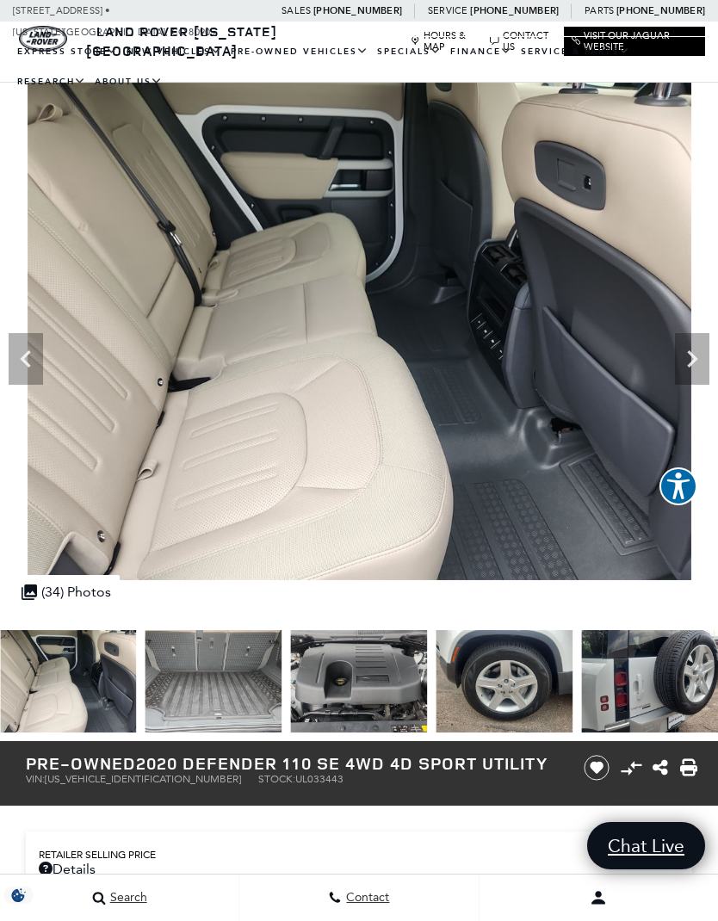
click at [687, 348] on icon "Next" at bounding box center [692, 359] width 34 height 34
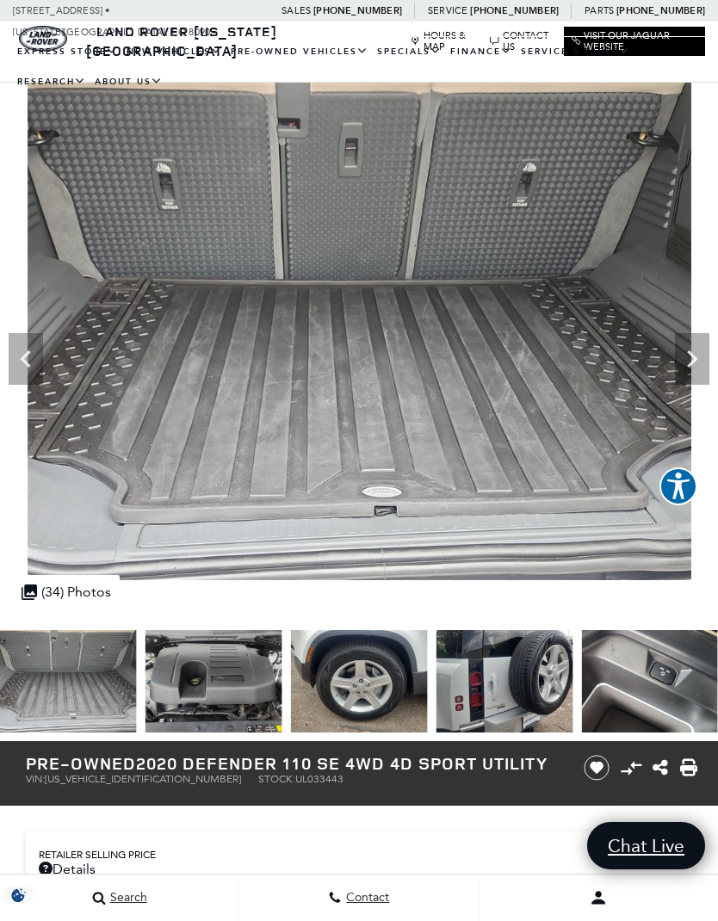
click at [688, 346] on icon "Next" at bounding box center [692, 359] width 34 height 34
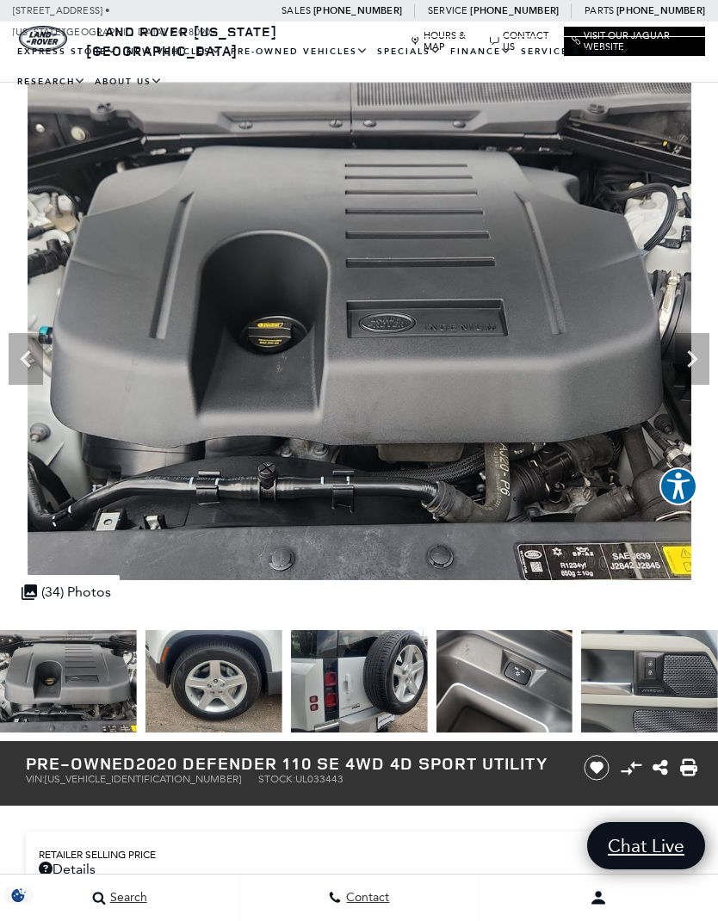
click at [686, 346] on icon "Next" at bounding box center [692, 359] width 34 height 34
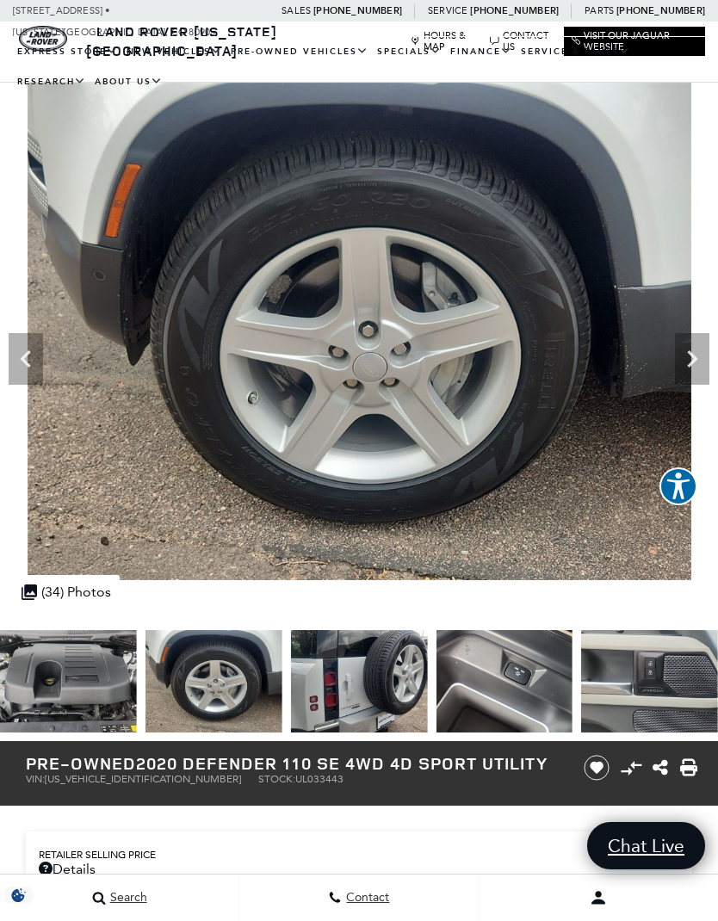
click at [683, 347] on icon "Next" at bounding box center [692, 359] width 34 height 34
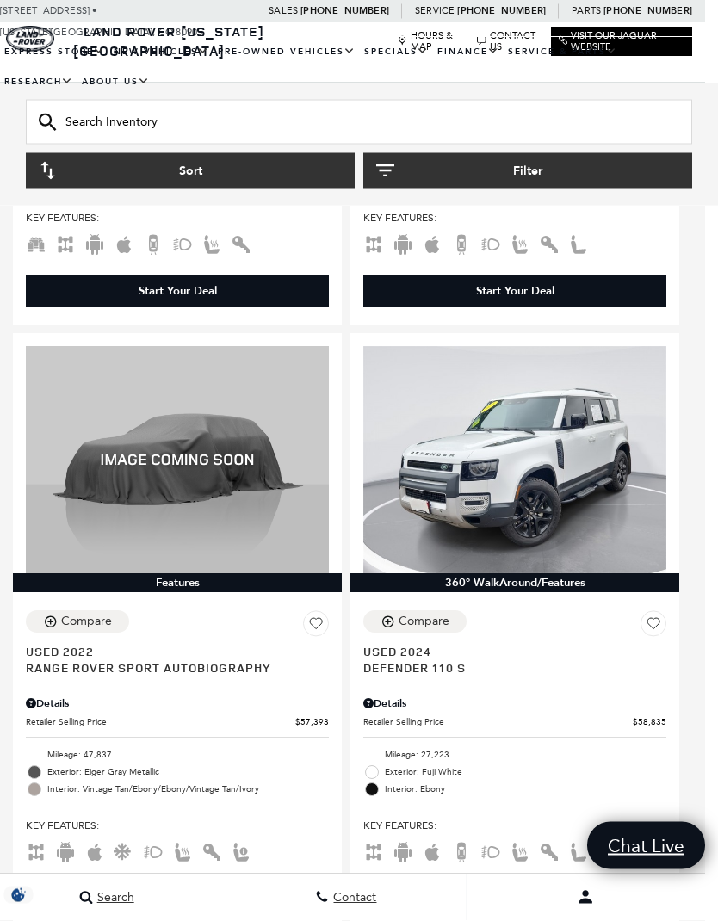
scroll to position [3287, 13]
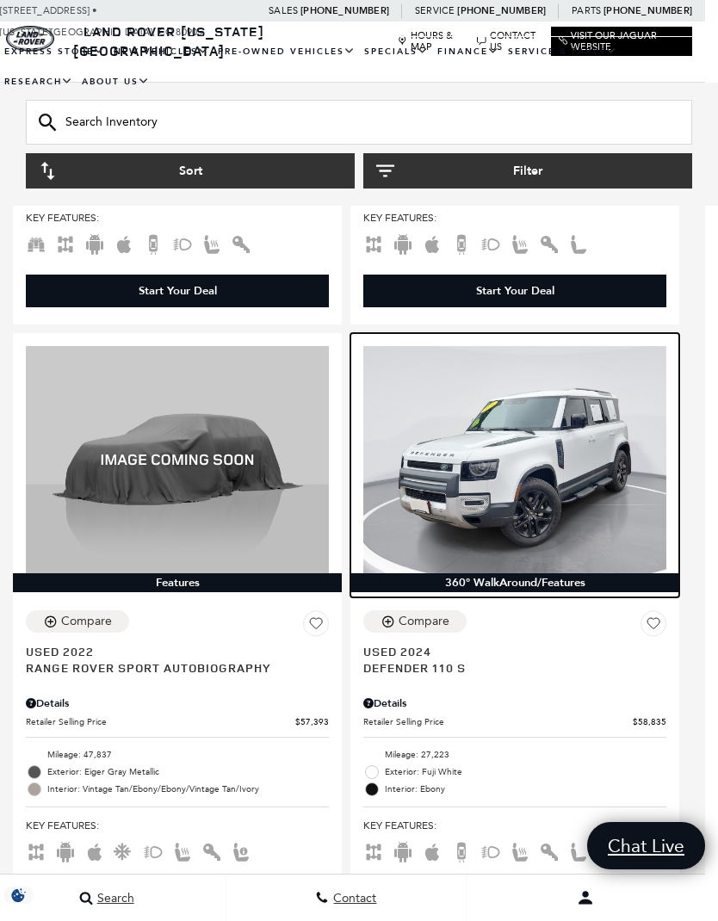
click at [615, 473] on img at bounding box center [514, 459] width 303 height 227
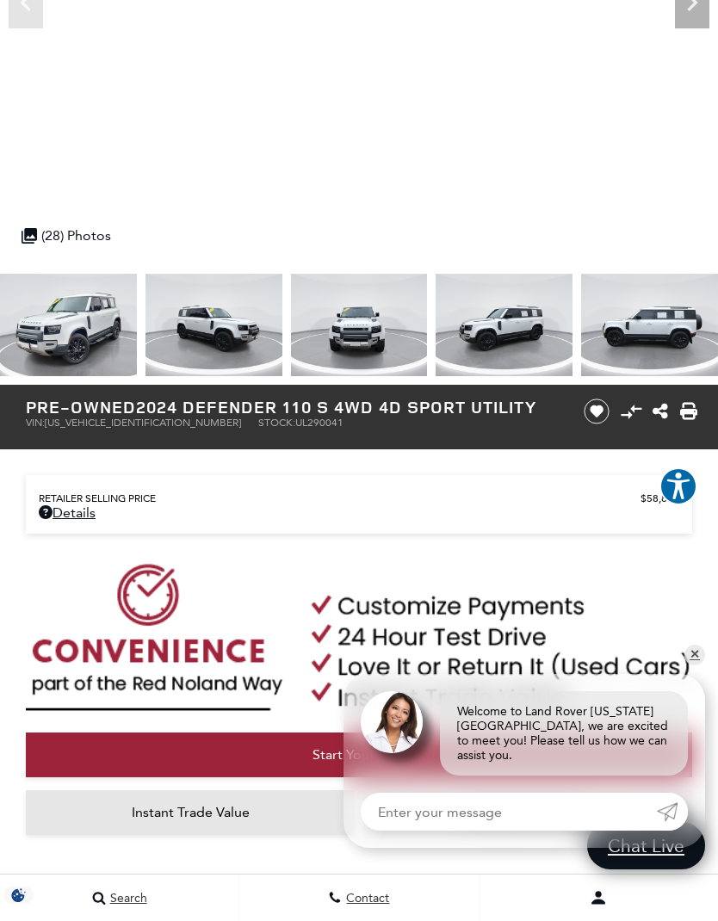
scroll to position [274, 0]
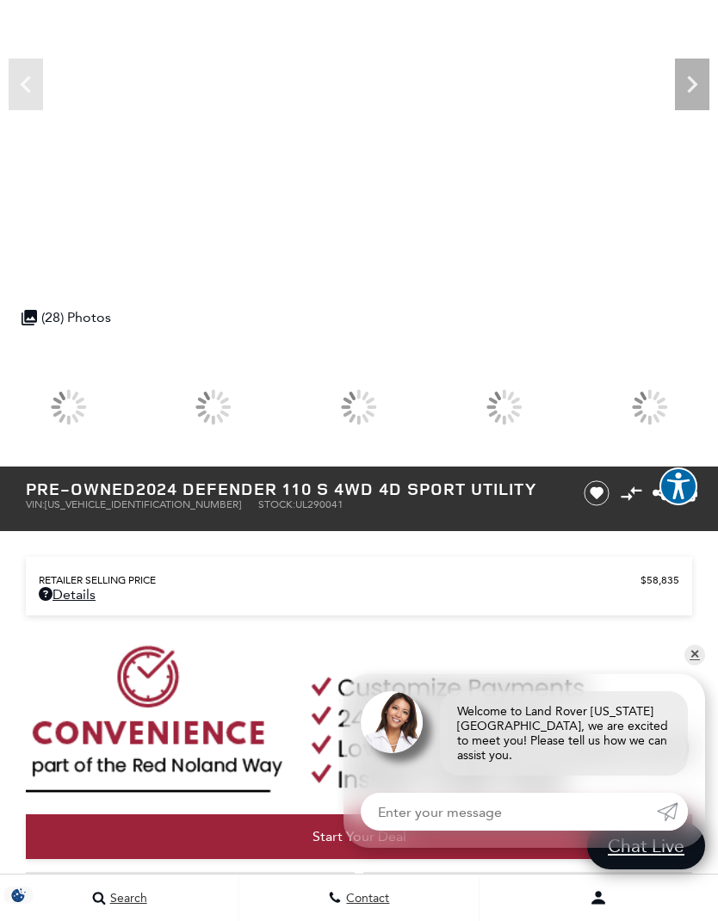
click at [428, 422] on div at bounding box center [359, 406] width 137 height 102
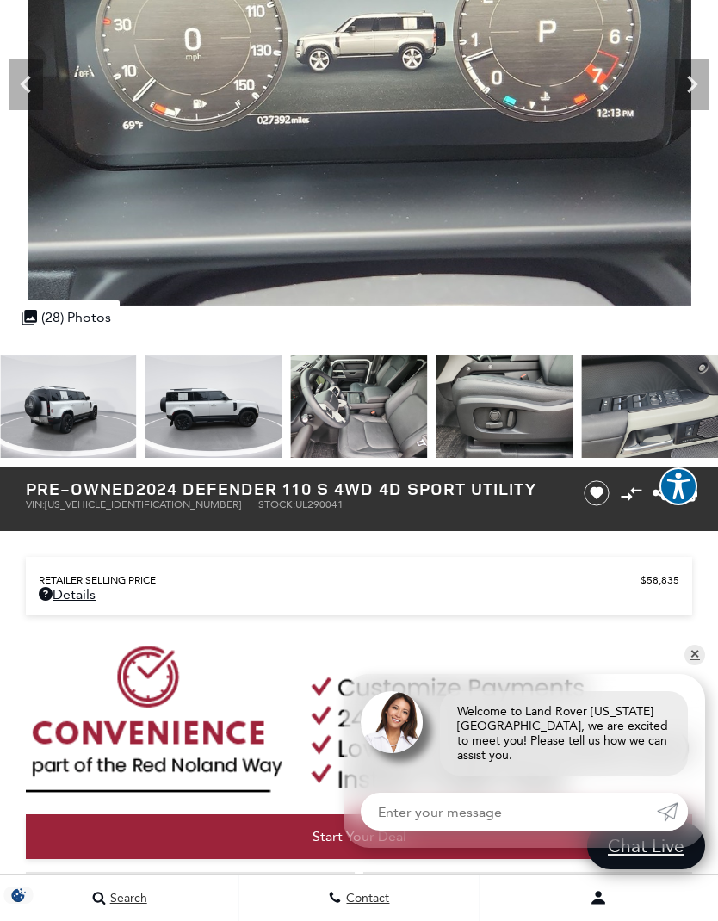
click at [581, 410] on img at bounding box center [649, 406] width 137 height 102
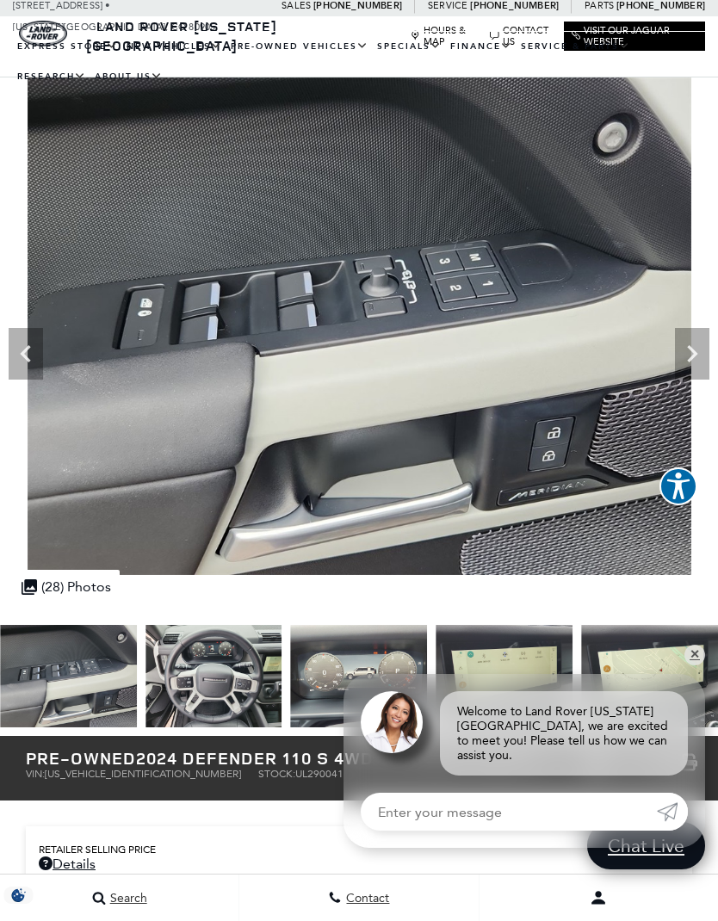
scroll to position [0, 0]
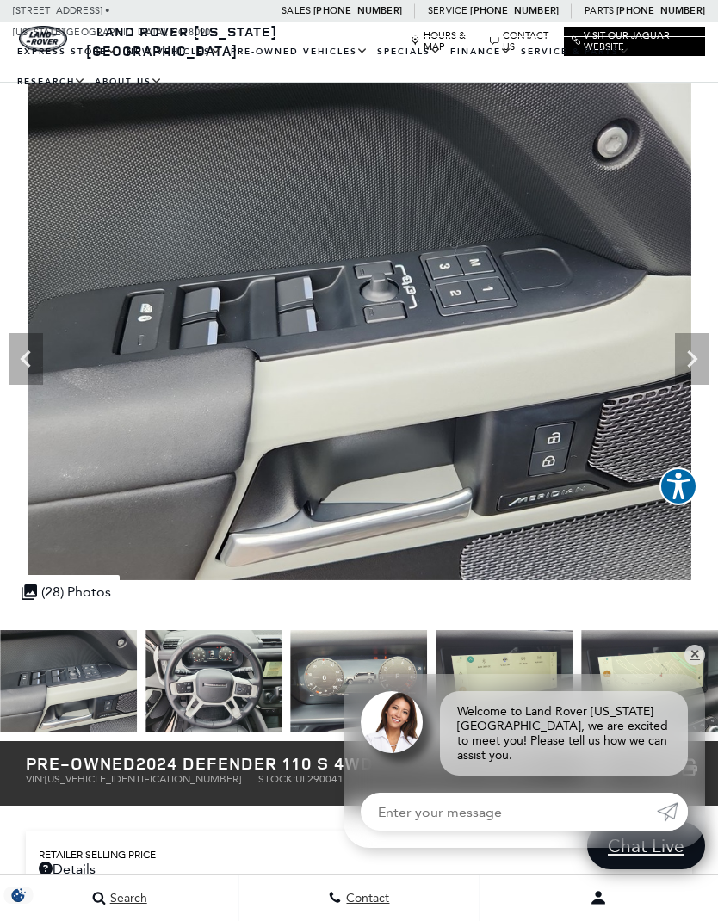
click at [680, 353] on icon "Next" at bounding box center [692, 359] width 34 height 34
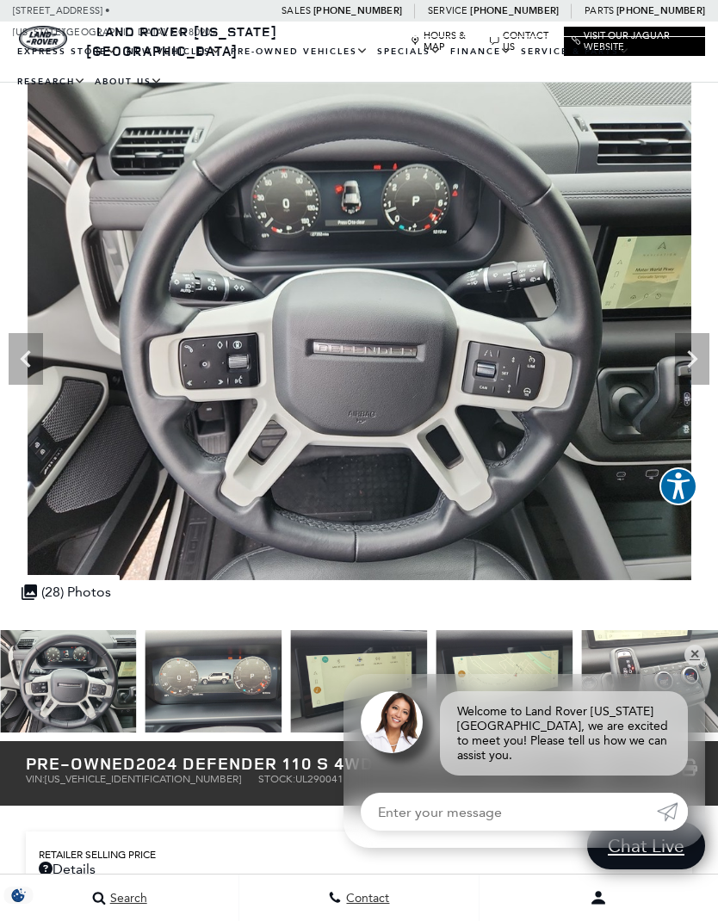
click at [688, 363] on icon "Next" at bounding box center [692, 359] width 34 height 34
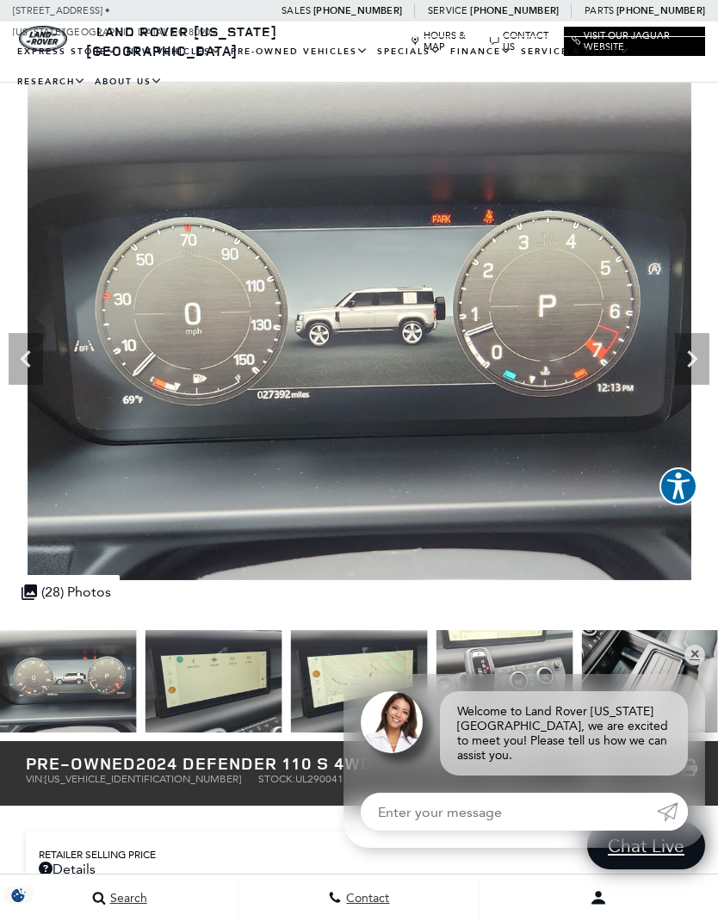
click at [682, 361] on icon "Next" at bounding box center [692, 359] width 34 height 34
click at [686, 352] on icon "Next" at bounding box center [692, 359] width 34 height 34
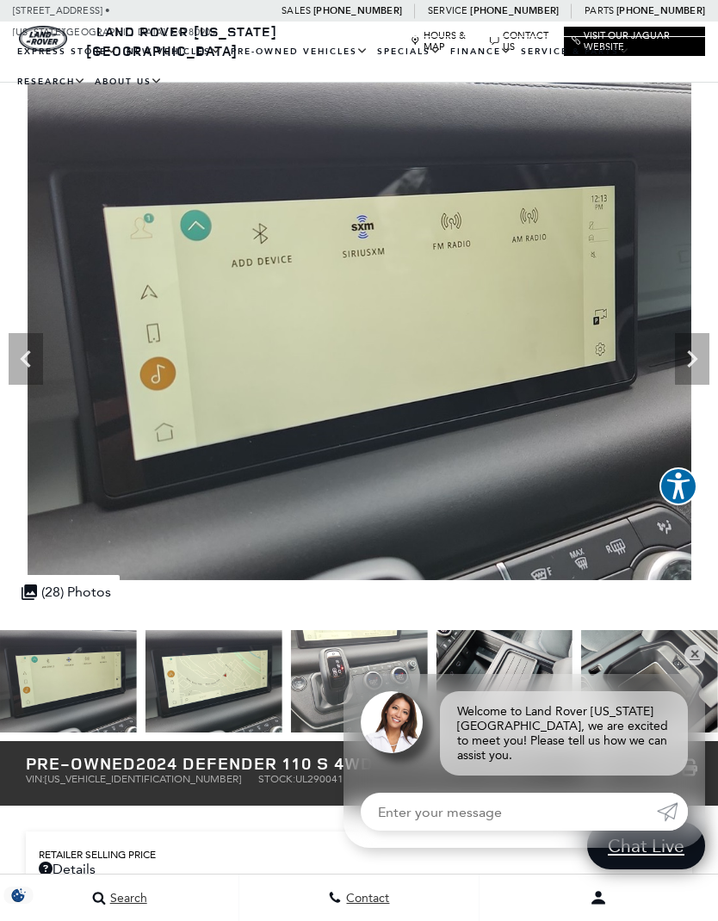
click at [33, 355] on icon "Previous" at bounding box center [26, 359] width 34 height 34
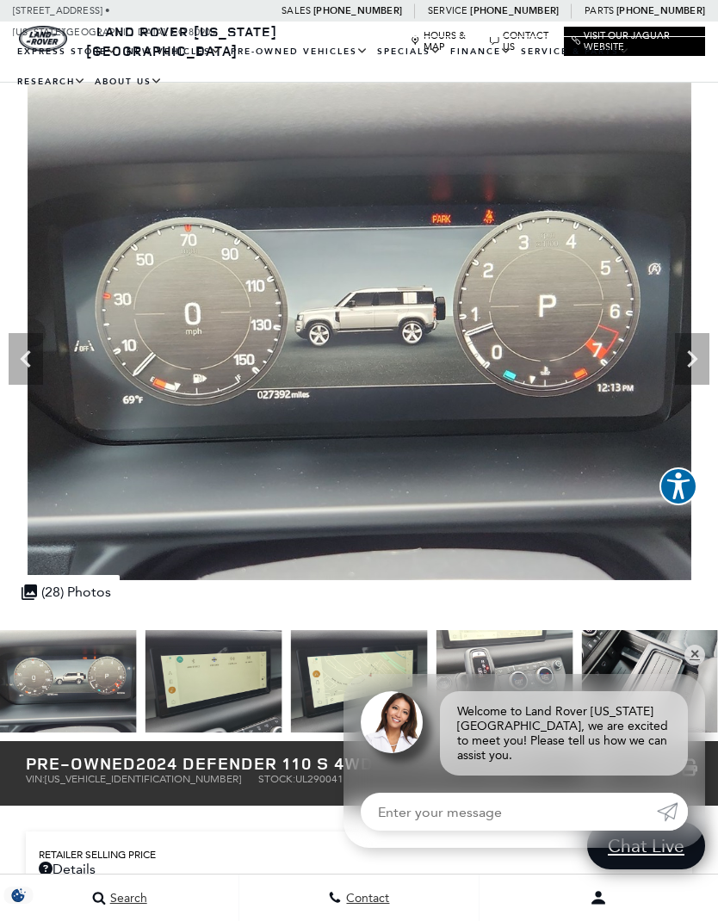
click at [693, 346] on icon "Next" at bounding box center [692, 359] width 34 height 34
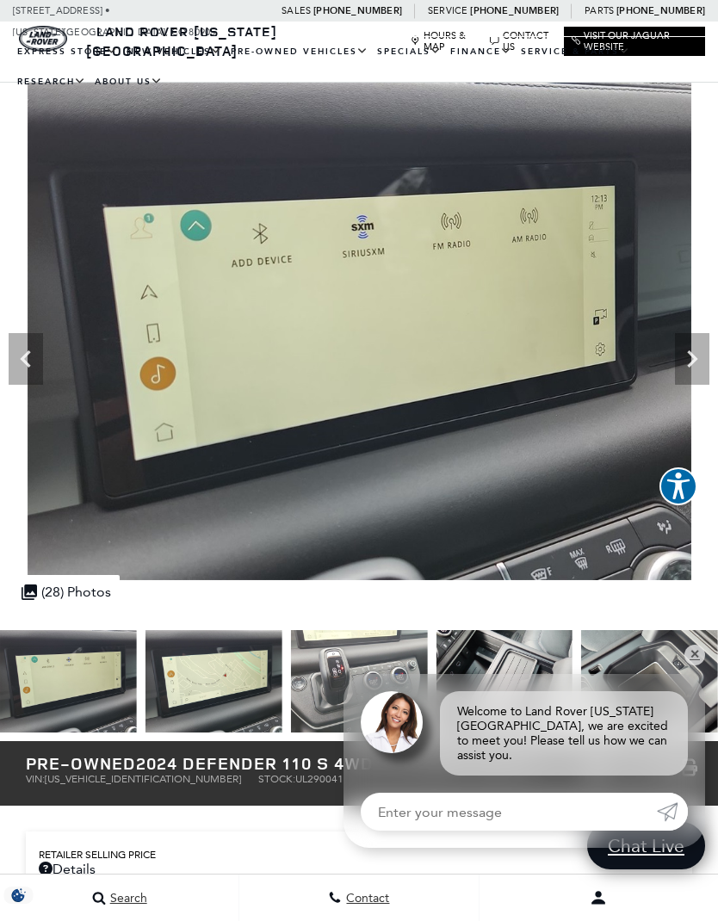
click at [687, 342] on icon "Next" at bounding box center [692, 359] width 34 height 34
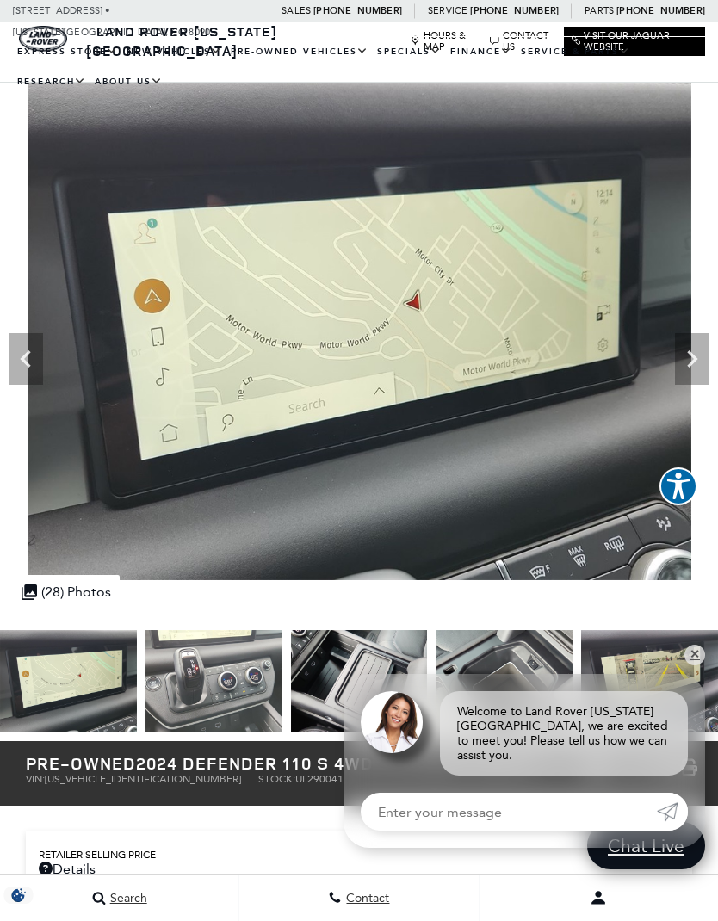
click at [687, 354] on icon "Next" at bounding box center [692, 359] width 34 height 34
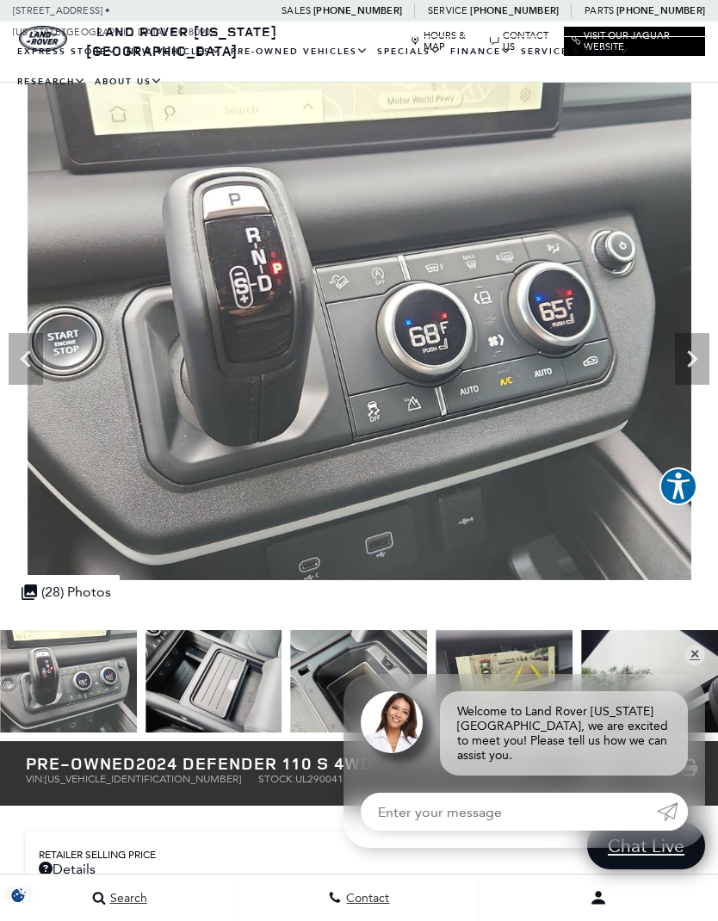
click at [676, 353] on icon "Next" at bounding box center [692, 359] width 34 height 34
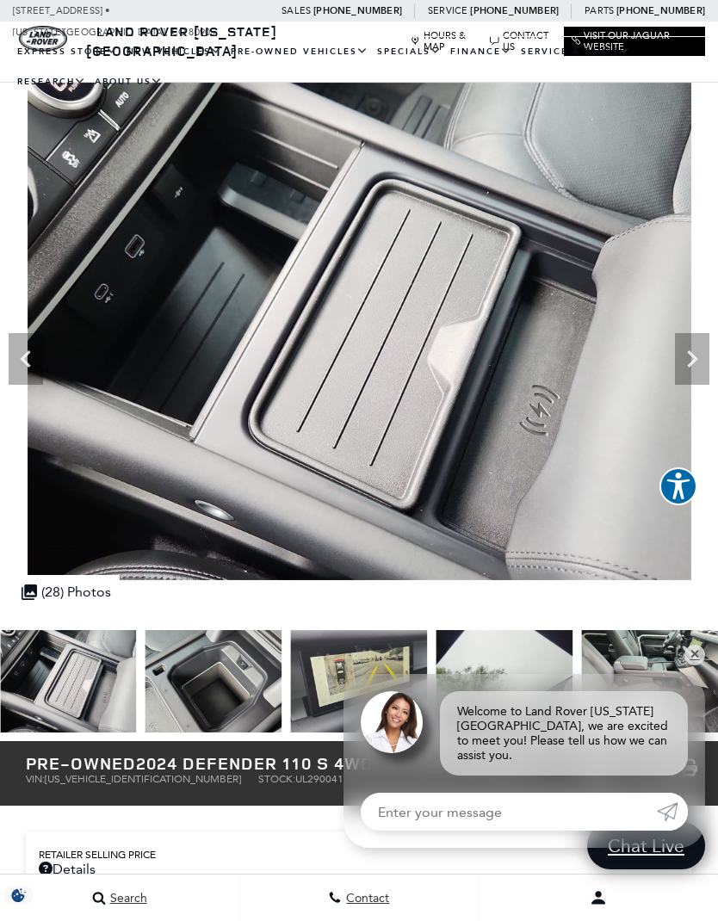
click at [684, 361] on icon "Next" at bounding box center [692, 359] width 34 height 34
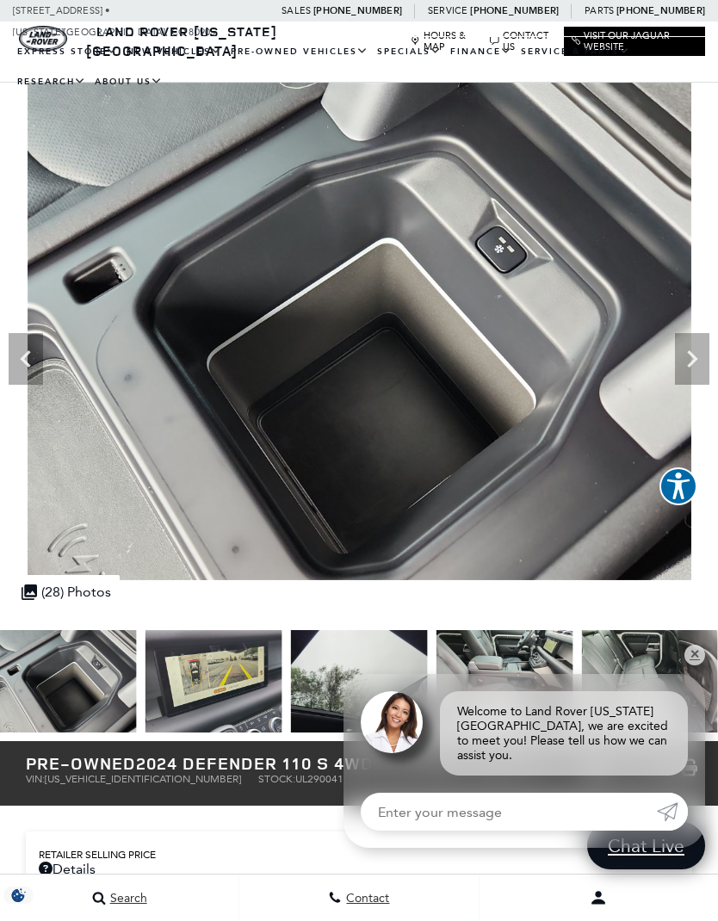
click at [682, 354] on icon "Next" at bounding box center [692, 359] width 34 height 34
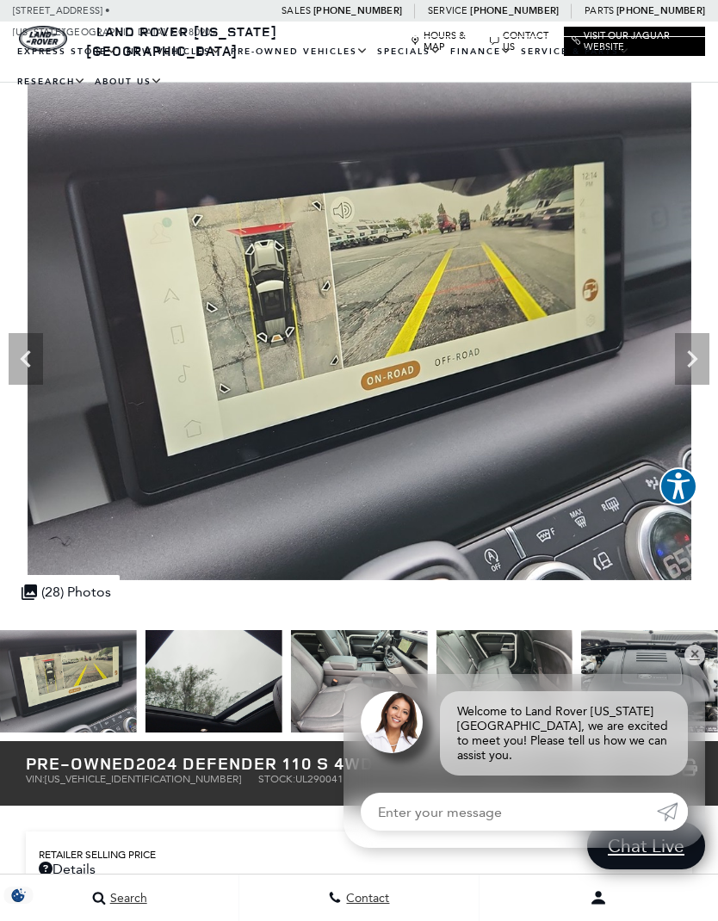
click at [681, 361] on icon "Next" at bounding box center [692, 359] width 34 height 34
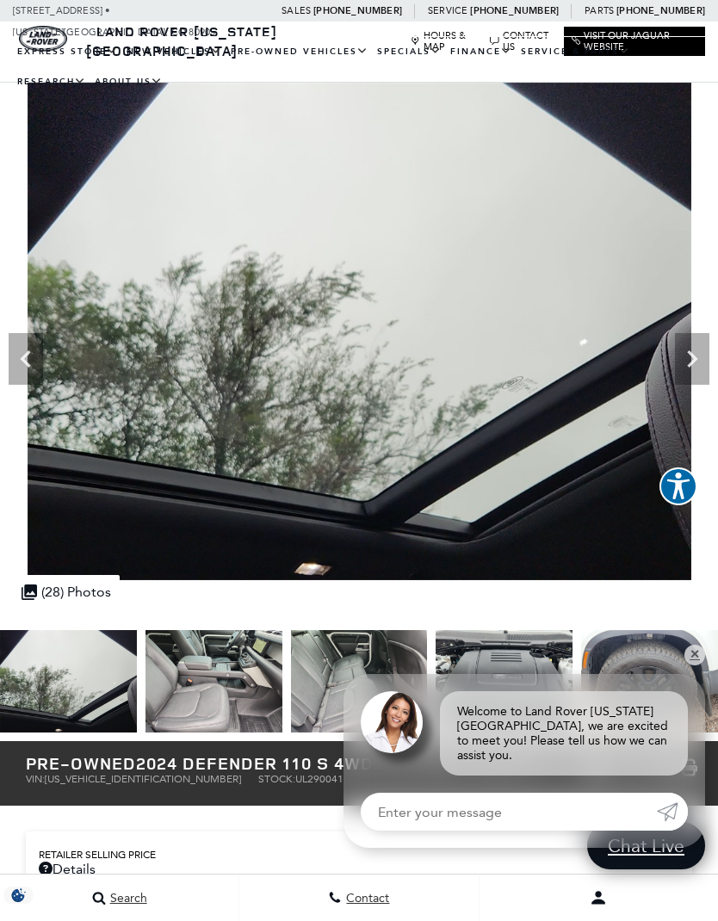
click at [681, 361] on icon "Next" at bounding box center [692, 359] width 34 height 34
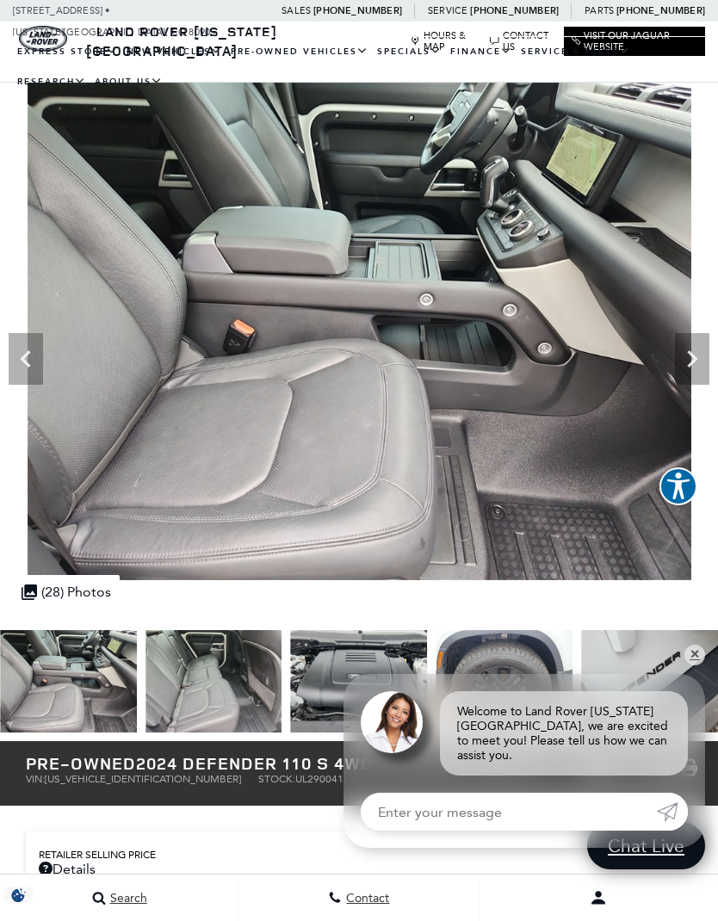
click at [677, 361] on icon "Next" at bounding box center [692, 359] width 34 height 34
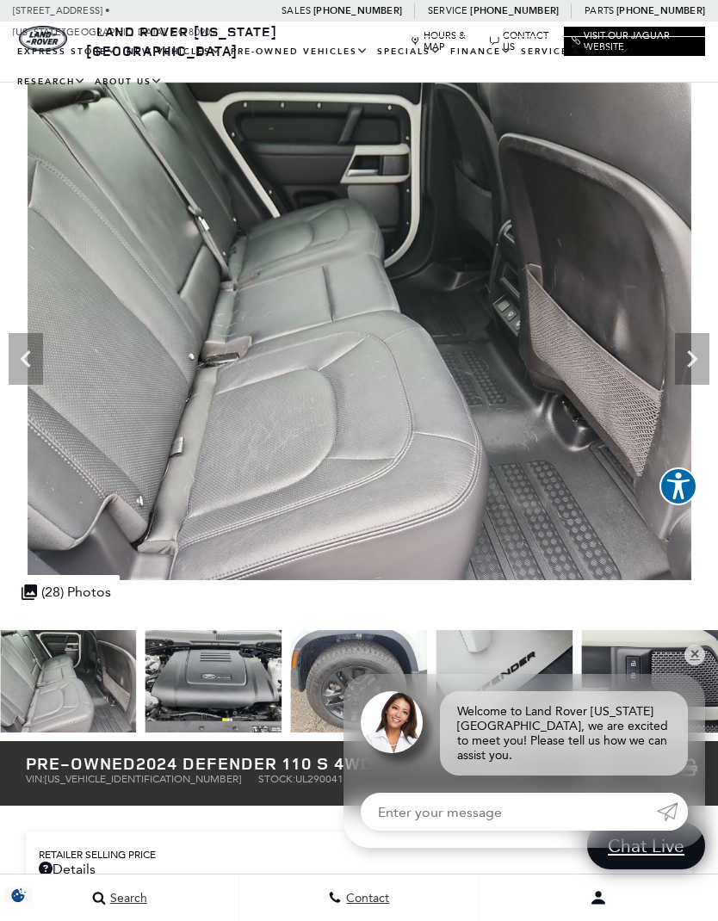
click at [678, 351] on icon "Next" at bounding box center [692, 359] width 34 height 34
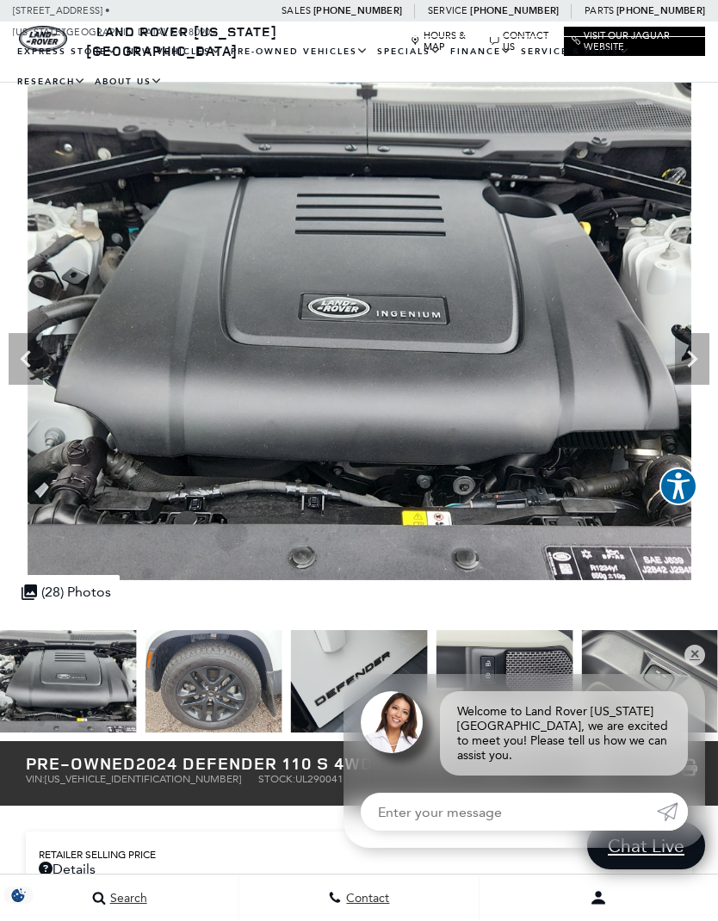
click at [674, 369] on img at bounding box center [359, 331] width 718 height 497
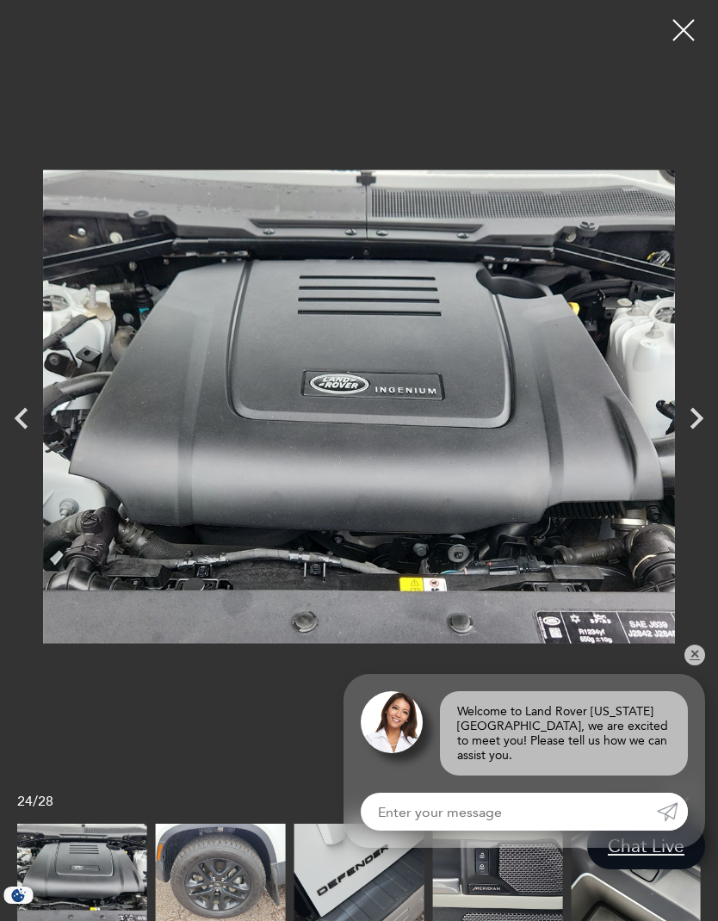
click at [698, 22] on div at bounding box center [683, 30] width 43 height 43
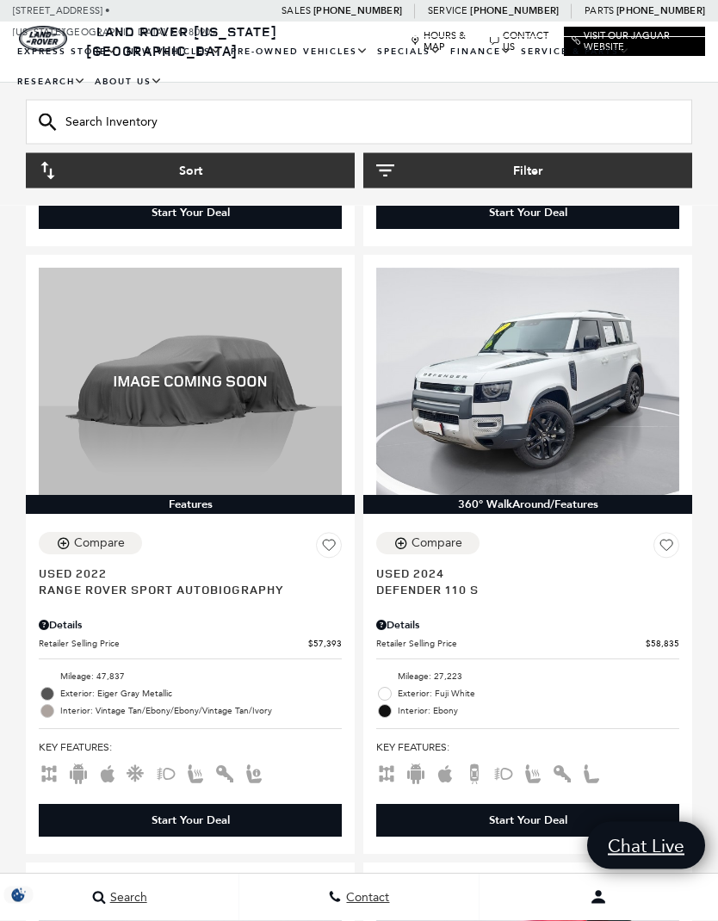
scroll to position [3365, 0]
click at [441, 581] on span "Defender 110 S" at bounding box center [521, 589] width 290 height 16
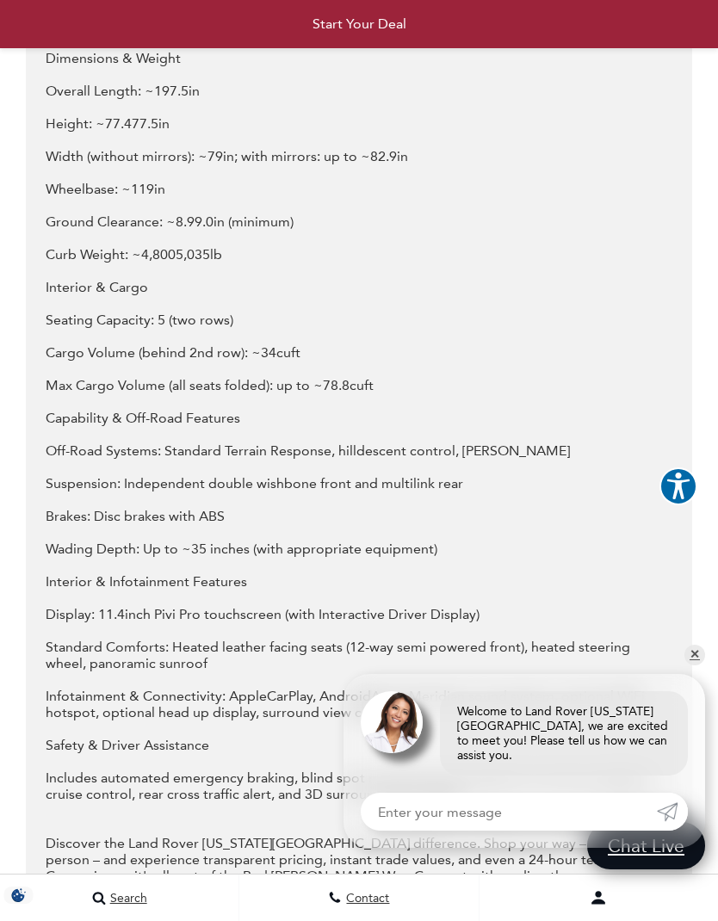
scroll to position [3238, 0]
